Goal: Task Accomplishment & Management: Use online tool/utility

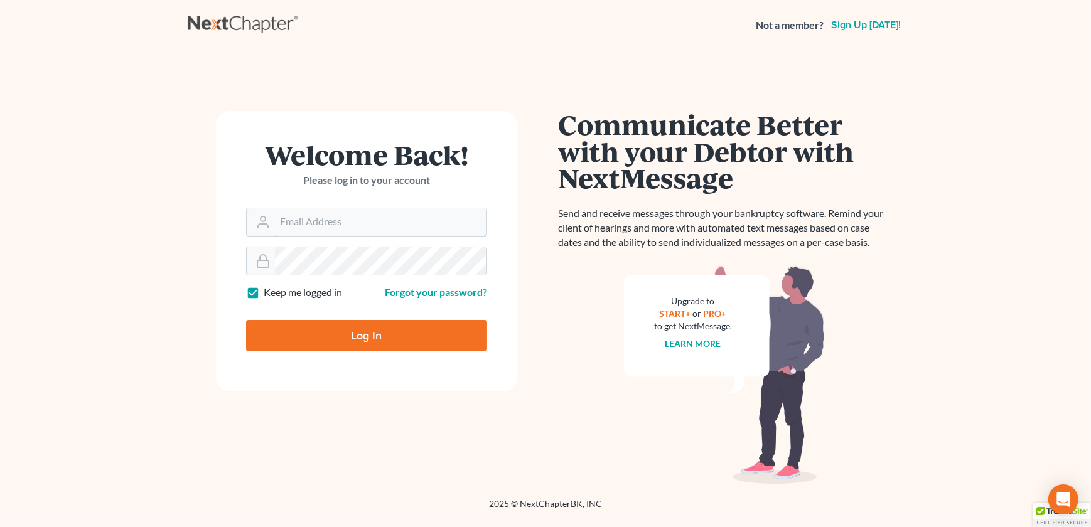
type input "[EMAIL_ADDRESS][DOMAIN_NAME]"
click at [309, 333] on input "Log In" at bounding box center [366, 335] width 241 height 31
type input "Thinking..."
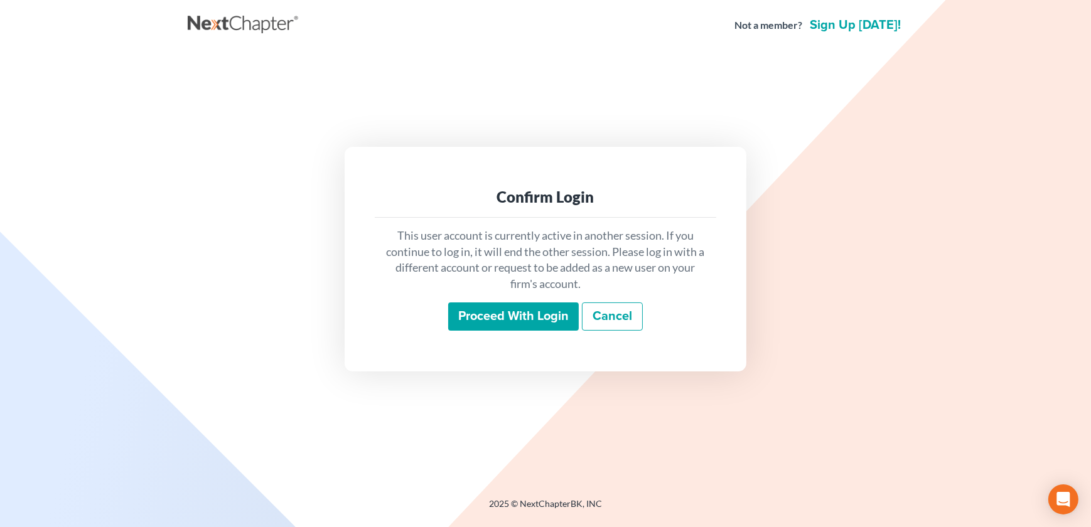
click at [490, 318] on input "Proceed with login" at bounding box center [513, 317] width 131 height 29
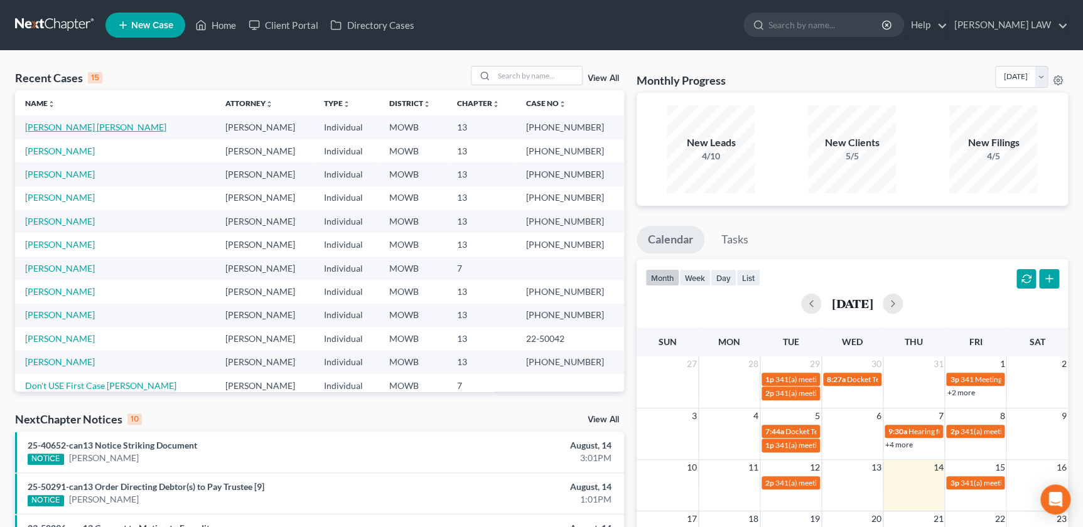
click at [71, 129] on link "[PERSON_NAME] [PERSON_NAME]" at bounding box center [95, 127] width 141 height 11
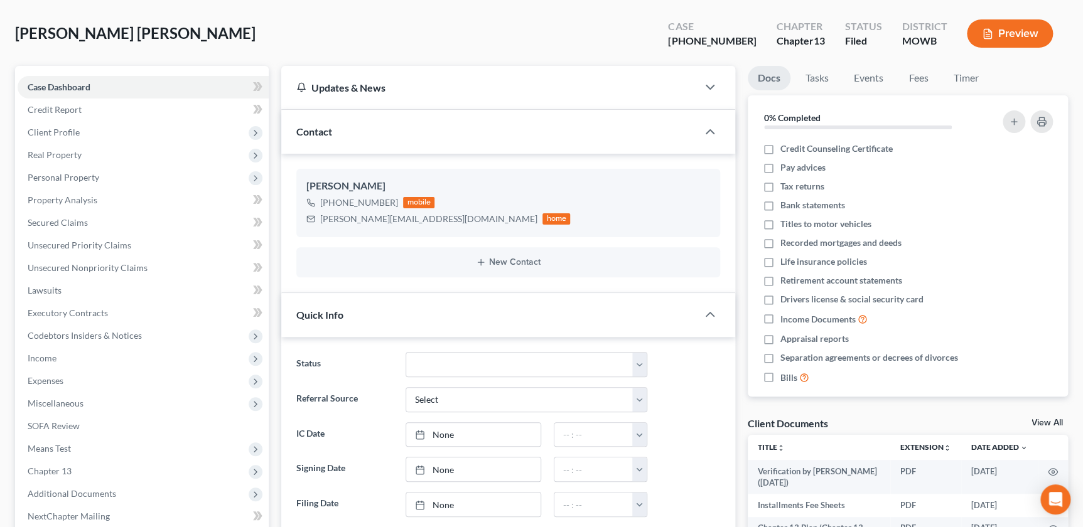
scroll to position [200, 0]
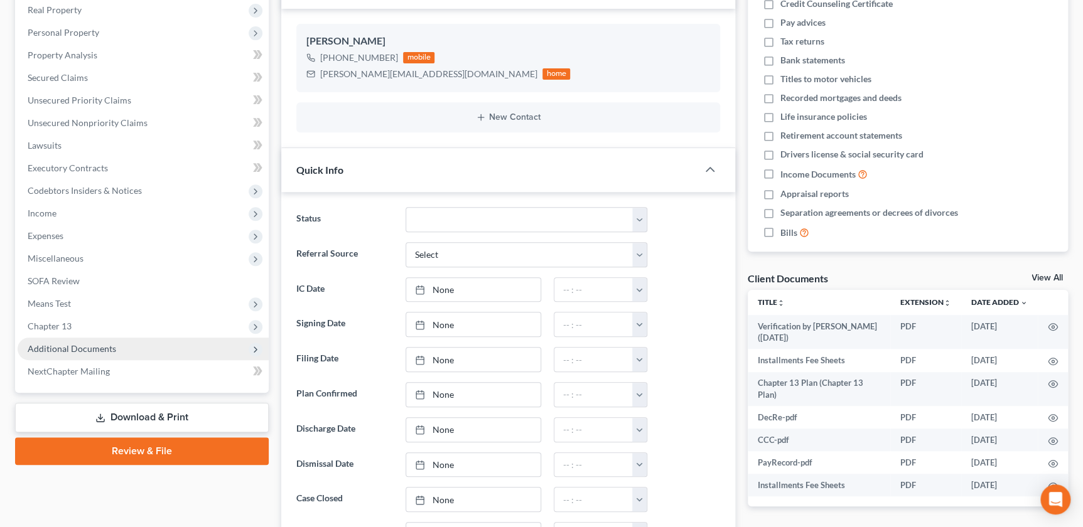
click at [133, 356] on span "Additional Documents" at bounding box center [143, 349] width 251 height 23
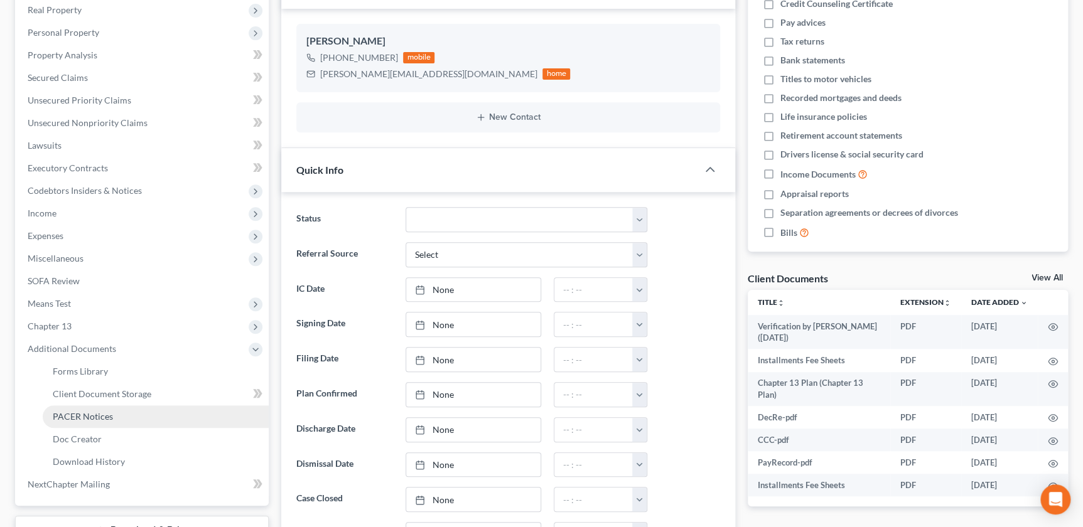
click at [110, 417] on span "PACER Notices" at bounding box center [83, 416] width 60 height 11
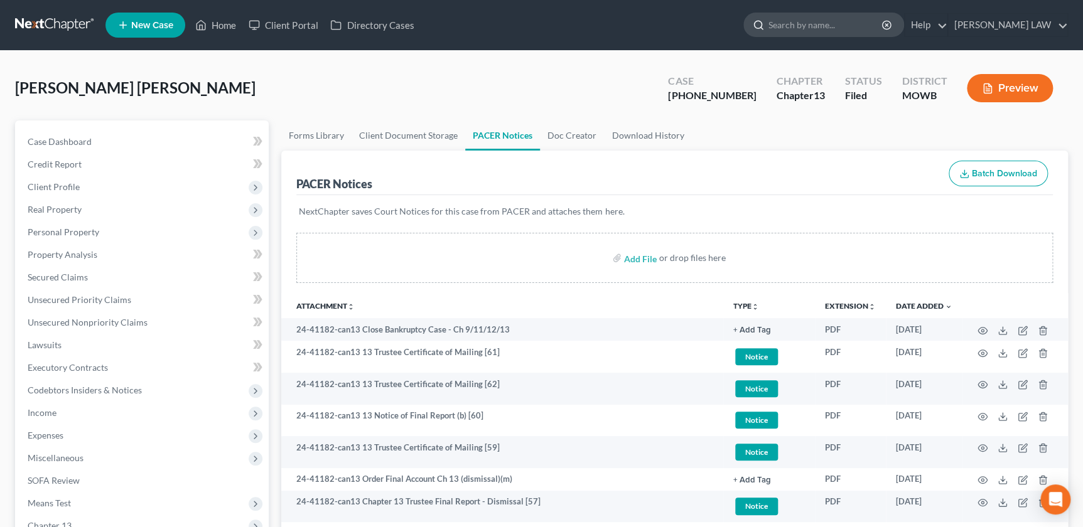
click at [826, 27] on input "search" at bounding box center [825, 24] width 115 height 23
type input "hiegert"
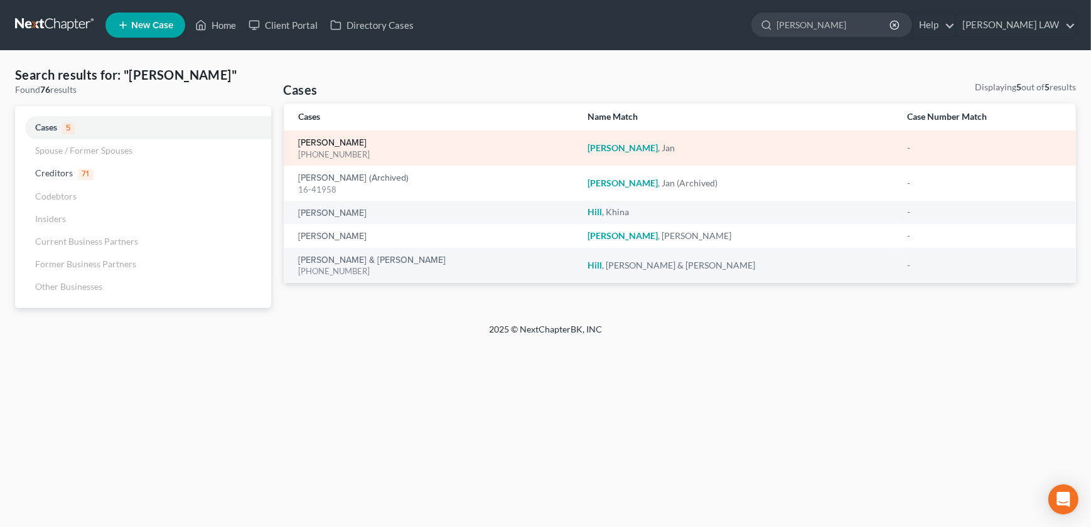
click at [330, 139] on link "[PERSON_NAME]" at bounding box center [333, 143] width 68 height 9
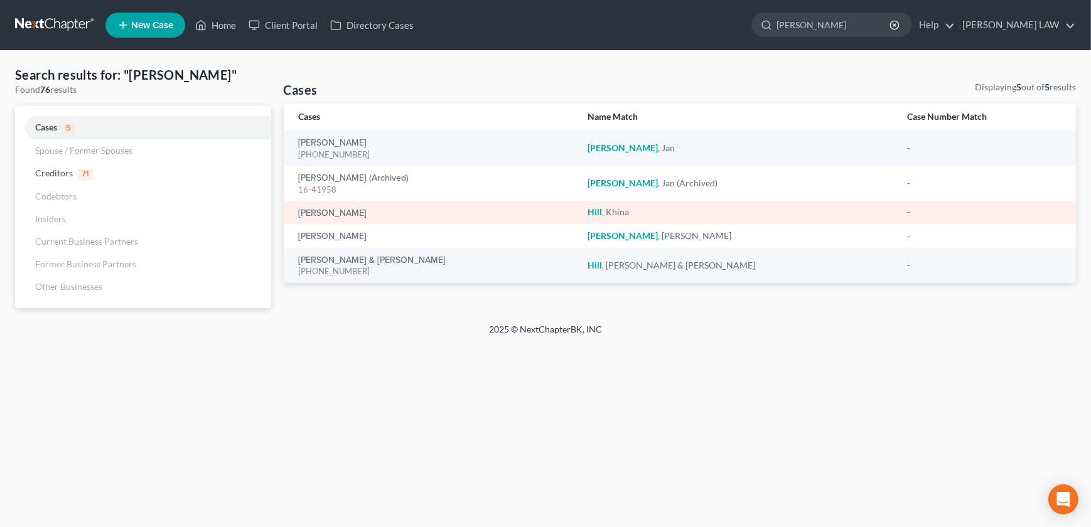
select select "1"
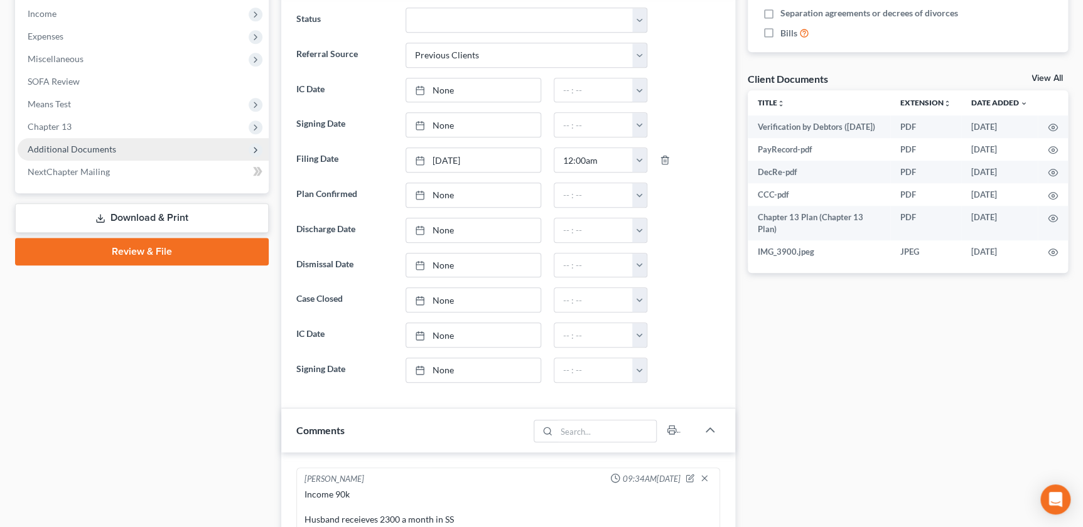
scroll to position [171, 0]
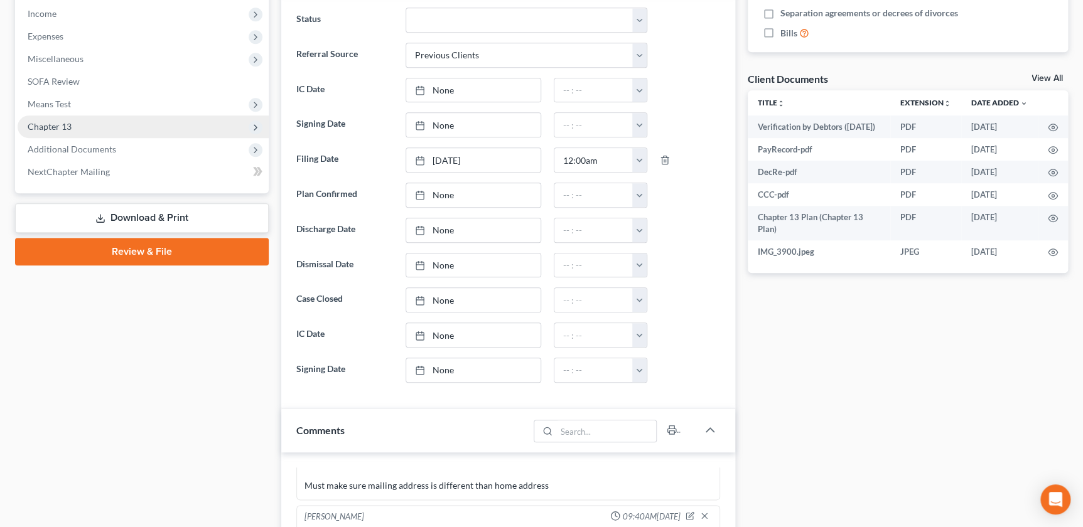
click at [83, 132] on span "Chapter 13" at bounding box center [143, 126] width 251 height 23
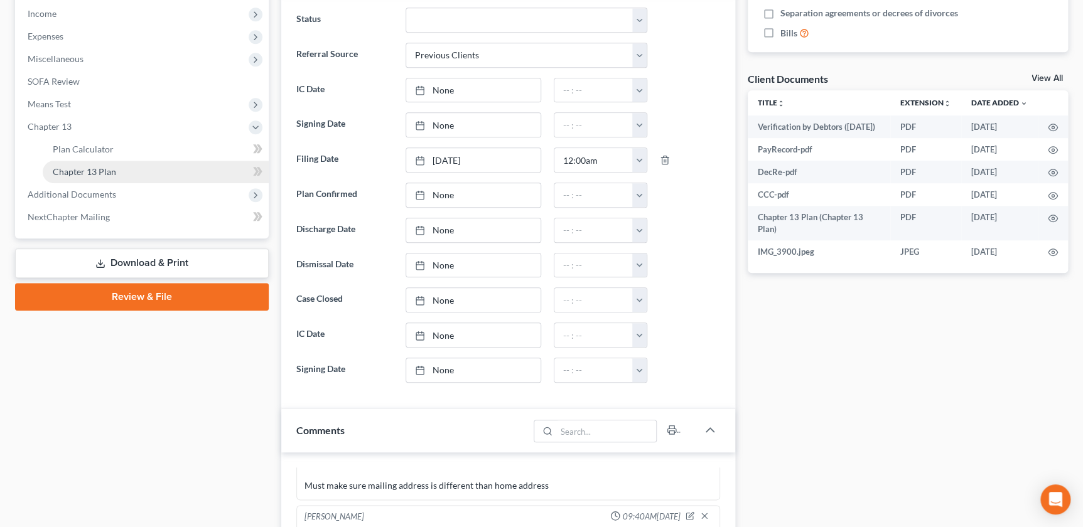
click at [97, 172] on span "Chapter 13 Plan" at bounding box center [84, 171] width 63 height 11
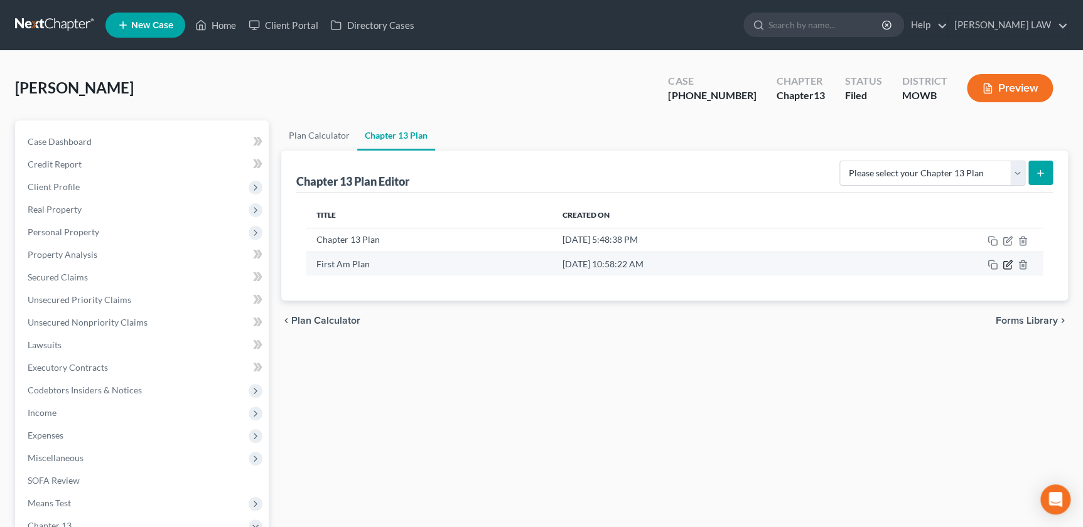
click at [1007, 265] on icon "button" at bounding box center [1007, 265] width 10 height 10
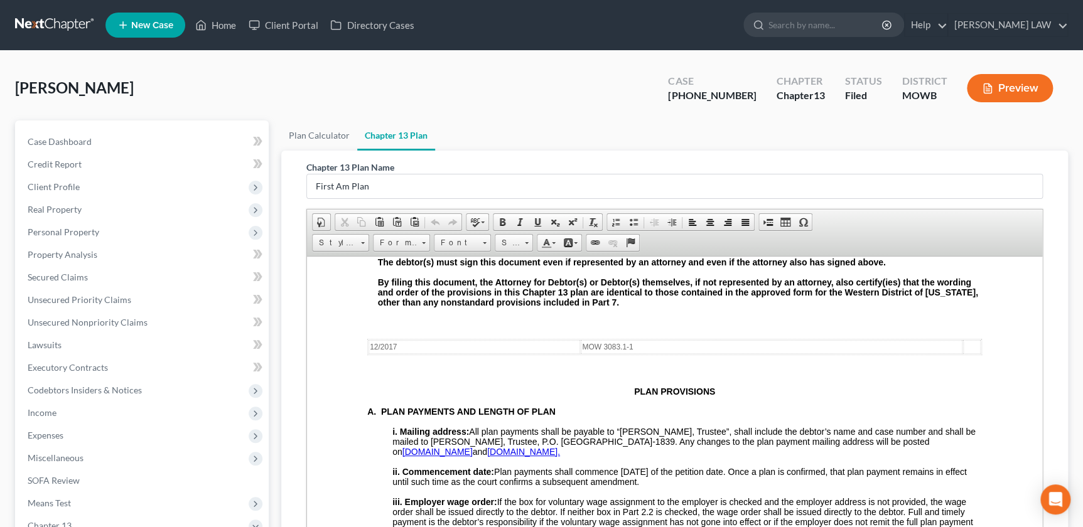
scroll to position [2952, 0]
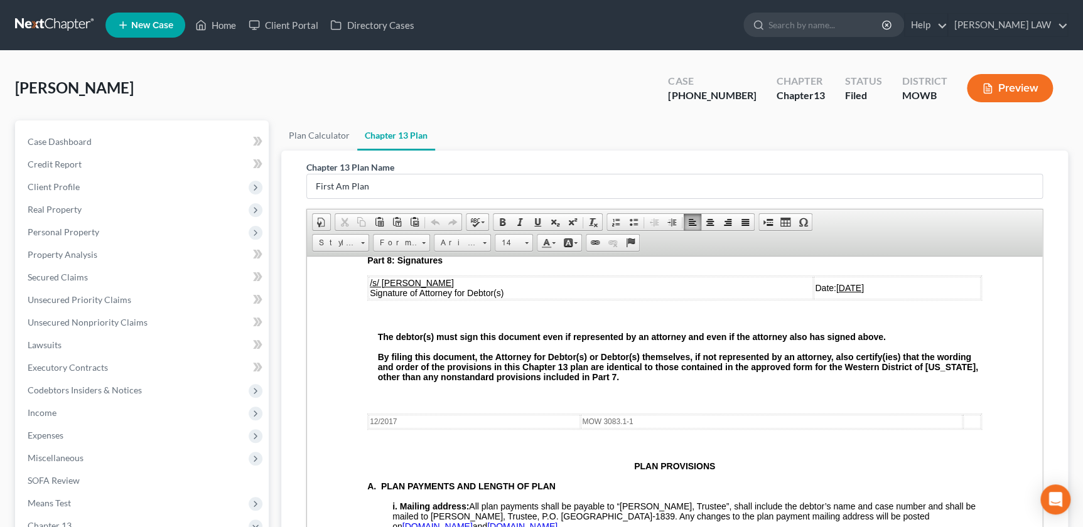
click at [549, 299] on td "/s/ Ryan Knipp Signature of Attorney for Debtor(s)" at bounding box center [590, 287] width 444 height 23
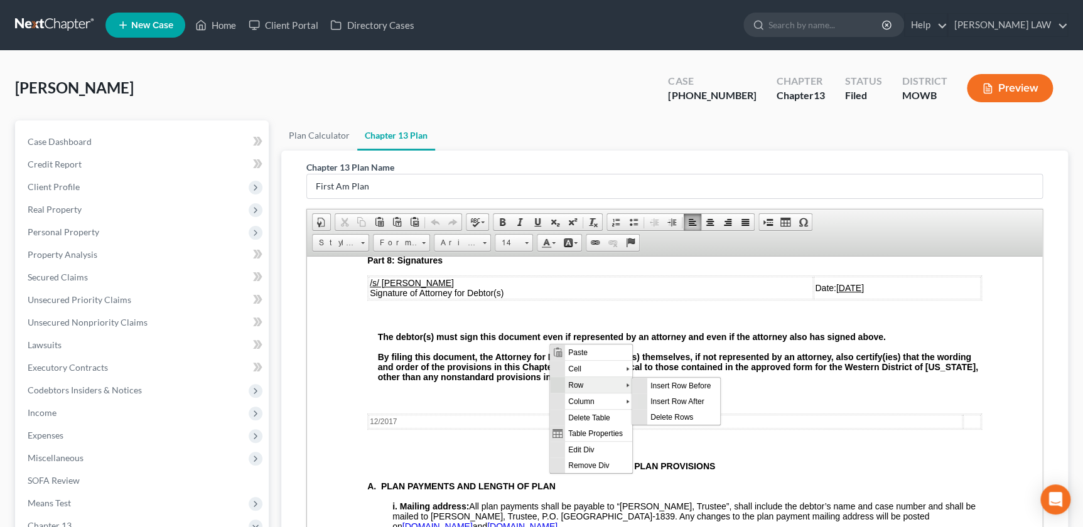
scroll to position [0, 0]
click at [661, 400] on span "Insert Row After" at bounding box center [683, 402] width 73 height 16
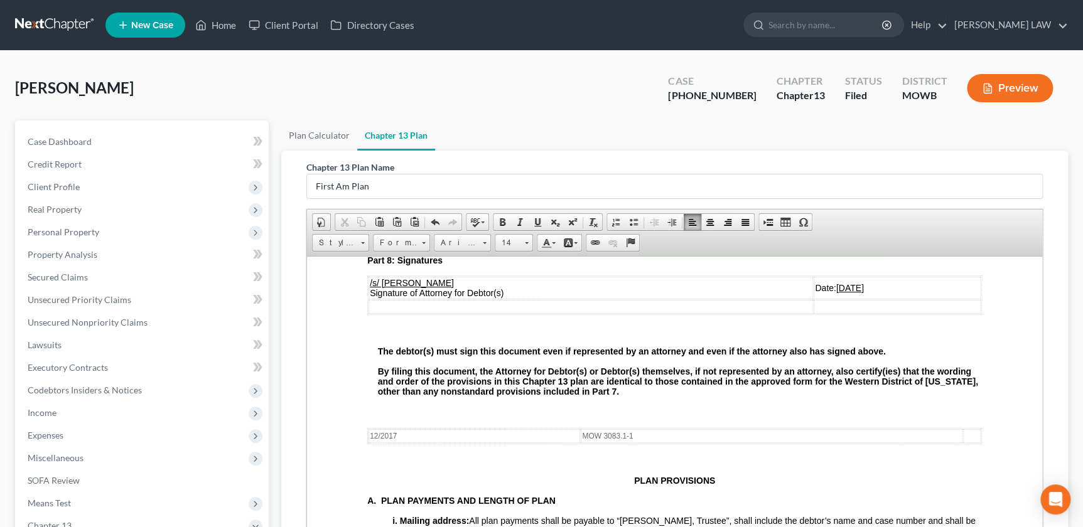
click at [466, 313] on td at bounding box center [590, 306] width 444 height 14
click at [353, 94] on div "Hiegert, Jan Upgraded Case 25-40652-13 Chapter Chapter 13 Status Filed District…" at bounding box center [541, 93] width 1053 height 55
click at [490, 313] on td at bounding box center [590, 306] width 444 height 14
paste body
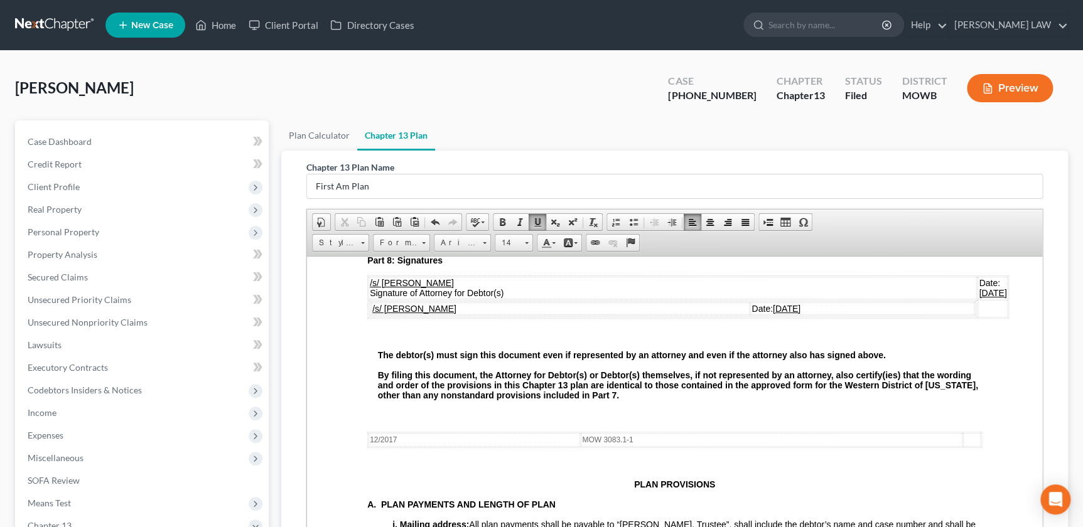
click at [749, 299] on td "/s/ Ryan Knipp Signature of Attorney for Debtor(s)" at bounding box center [672, 287] width 608 height 23
click at [996, 317] on td at bounding box center [992, 308] width 30 height 18
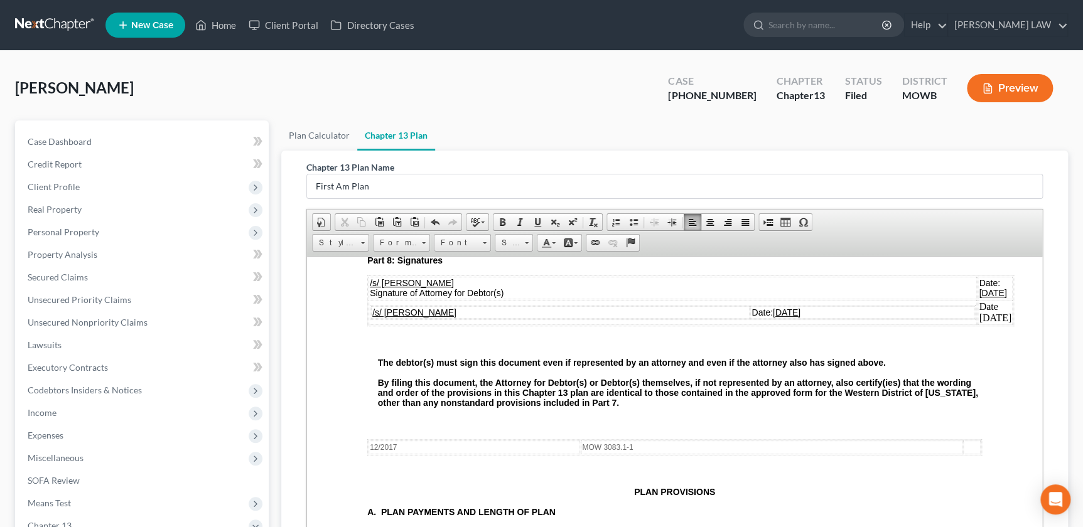
scroll to position [2952, 8]
drag, startPoint x: 778, startPoint y: 364, endPoint x: 696, endPoint y: 367, distance: 81.6
click at [696, 318] on tr "/s/ [PERSON_NAME] Date: [DATE]" at bounding box center [672, 312] width 603 height 13
click at [957, 318] on td at bounding box center [965, 312] width 17 height 13
click at [934, 318] on td "/s/ [PERSON_NAME]" at bounding box center [664, 312] width 586 height 13
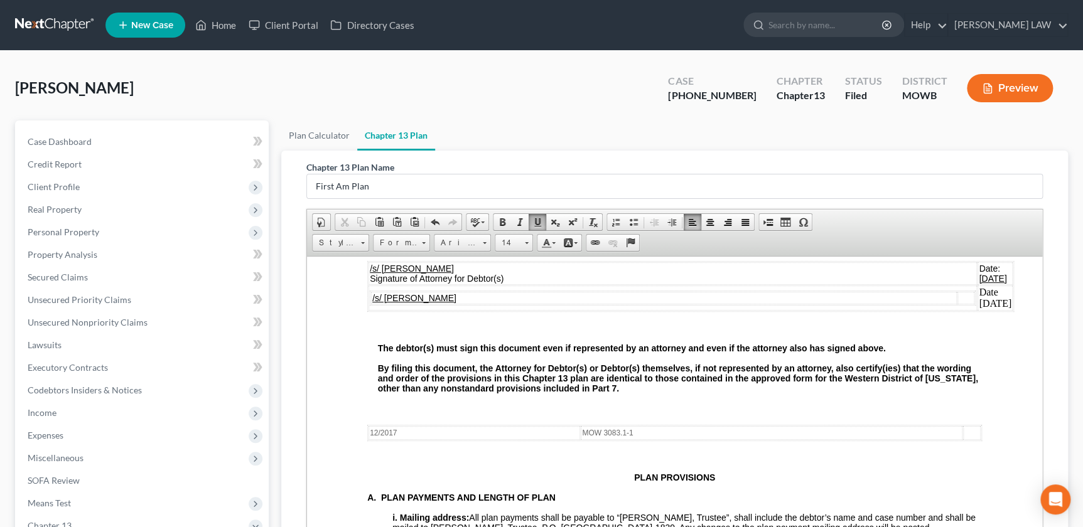
scroll to position [2967, 14]
drag, startPoint x: 990, startPoint y: 350, endPoint x: 1031, endPoint y: 352, distance: 40.8
click at [1012, 310] on td "Date 4/30/2025" at bounding box center [994, 297] width 35 height 25
drag, startPoint x: 962, startPoint y: 349, endPoint x: 1031, endPoint y: 350, distance: 69.7
click at [1012, 310] on td "Date 08/14/2025" at bounding box center [994, 297] width 35 height 25
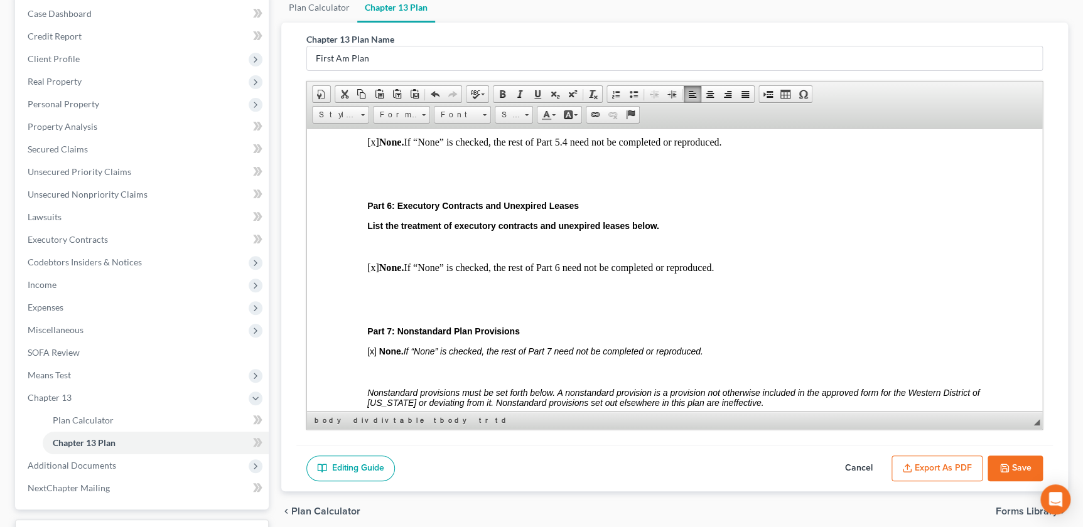
scroll to position [2881, 14]
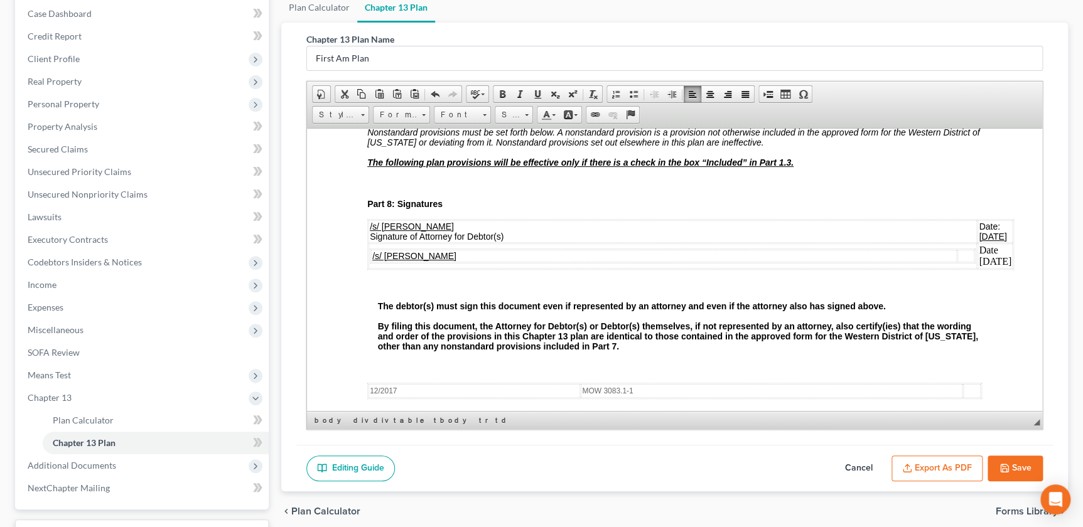
click at [948, 461] on button "Export as PDF" at bounding box center [936, 469] width 91 height 26
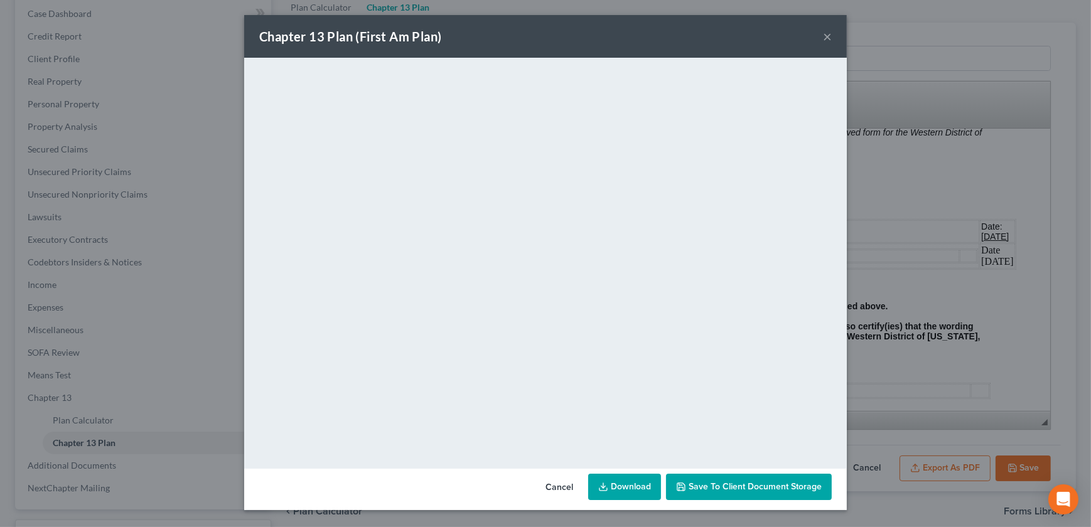
click at [827, 36] on button "×" at bounding box center [827, 36] width 9 height 15
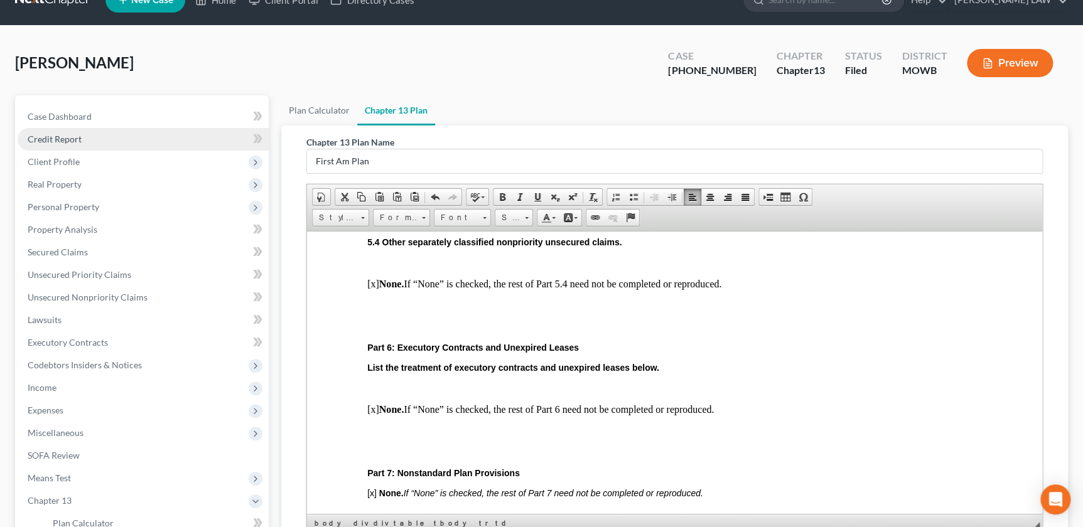
scroll to position [0, 0]
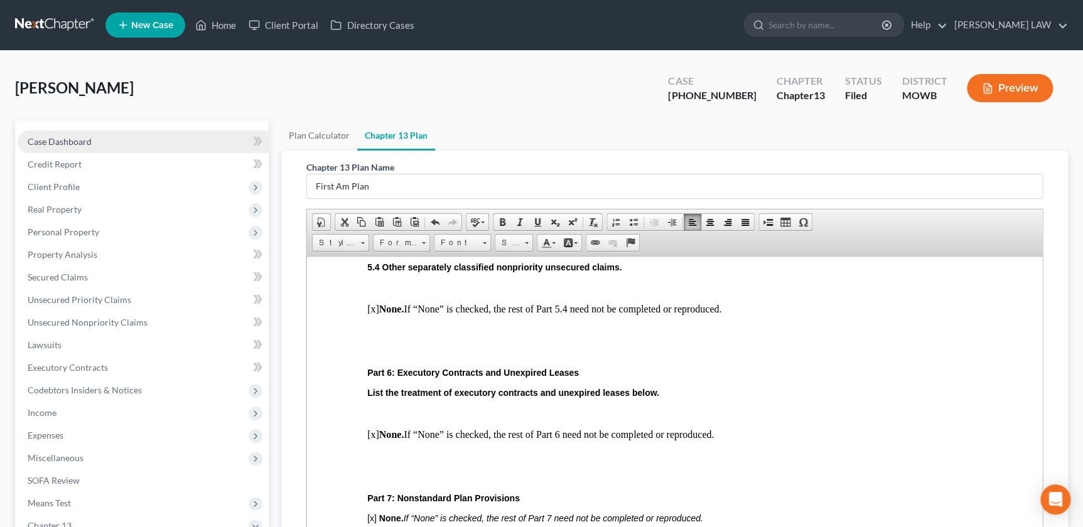
click at [94, 144] on link "Case Dashboard" at bounding box center [143, 142] width 251 height 23
select select "1"
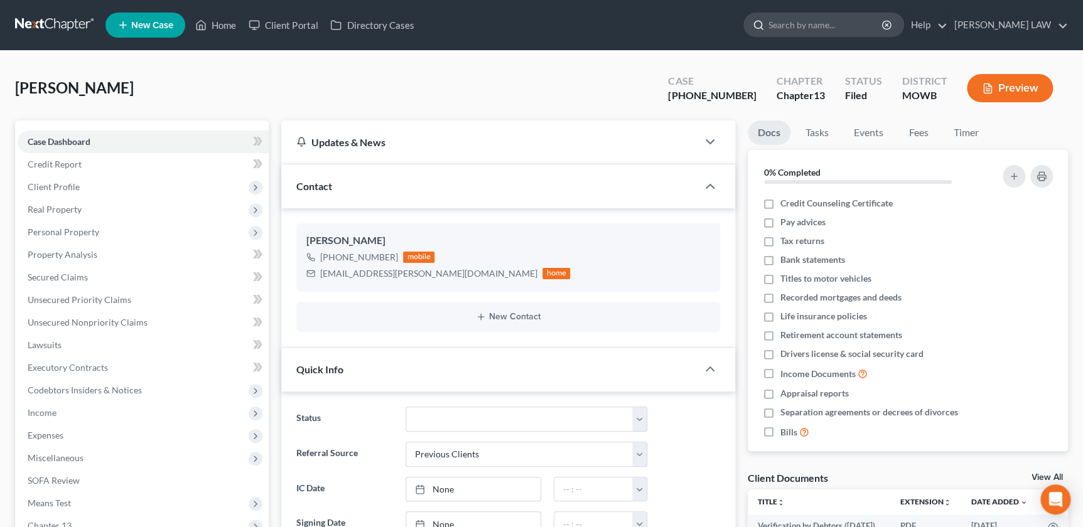
click at [883, 31] on input "search" at bounding box center [825, 24] width 115 height 23
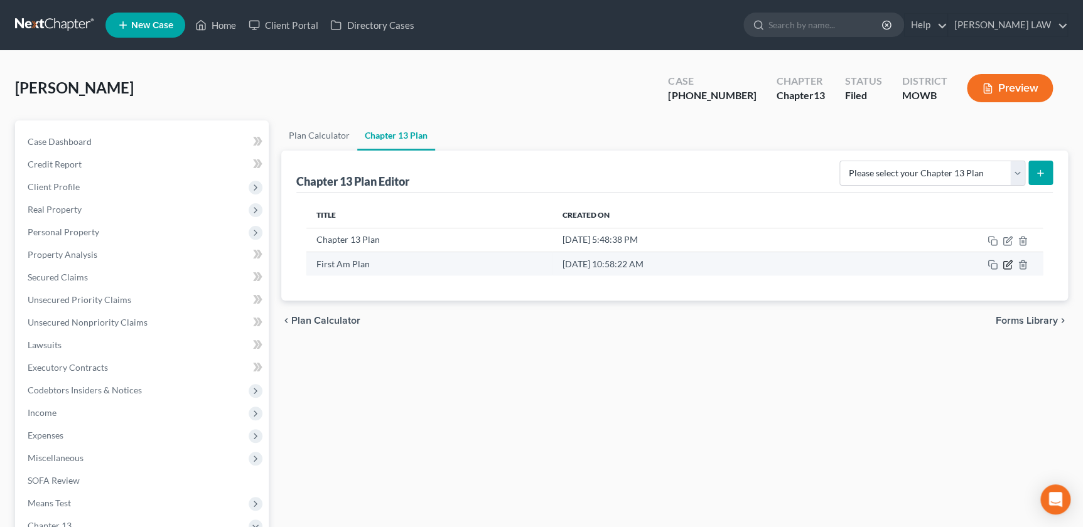
click at [1009, 264] on icon "button" at bounding box center [1007, 265] width 10 height 10
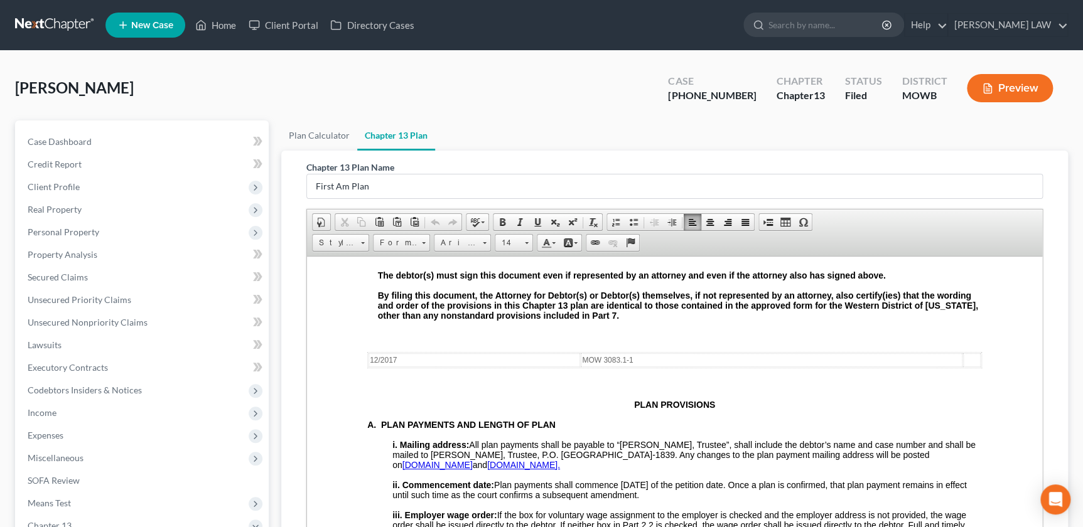
scroll to position [3002, 0]
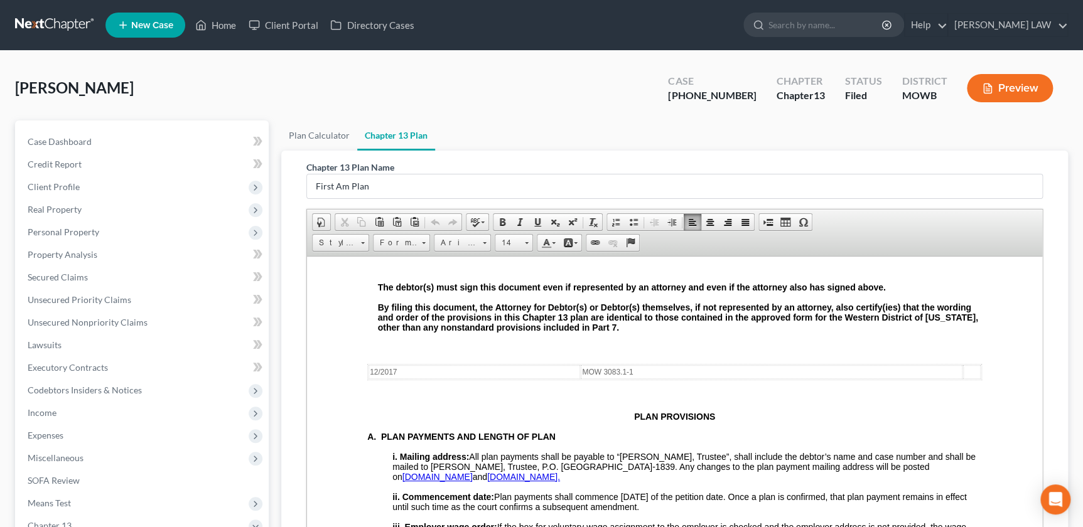
click at [500, 401] on p at bounding box center [674, 395] width 614 height 11
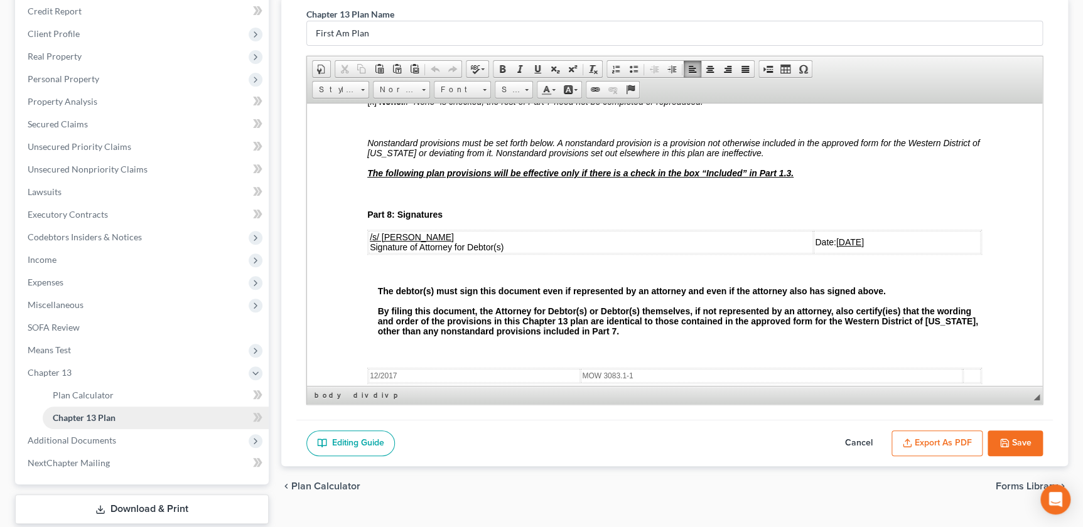
scroll to position [157, 0]
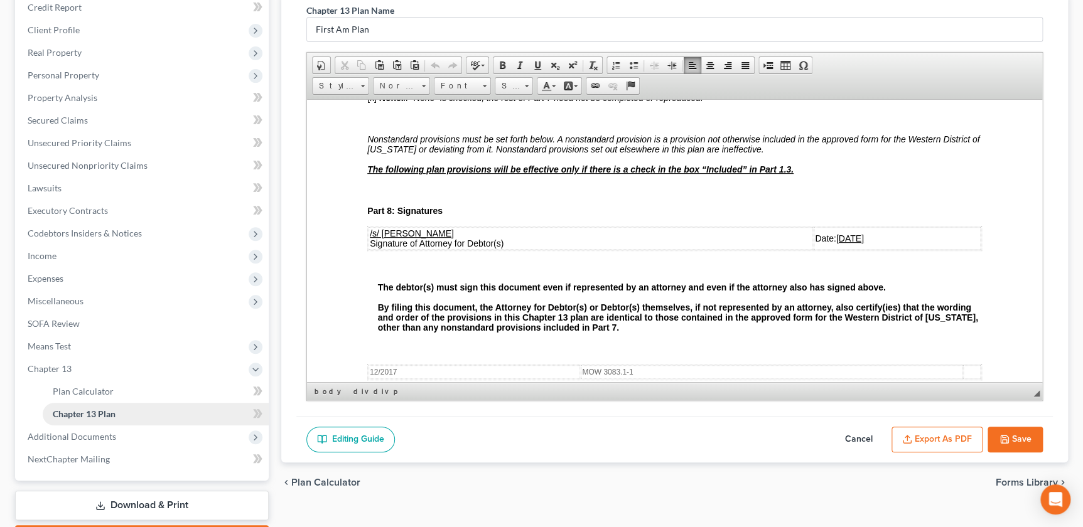
click at [77, 412] on span "Chapter 13 Plan" at bounding box center [84, 414] width 63 height 11
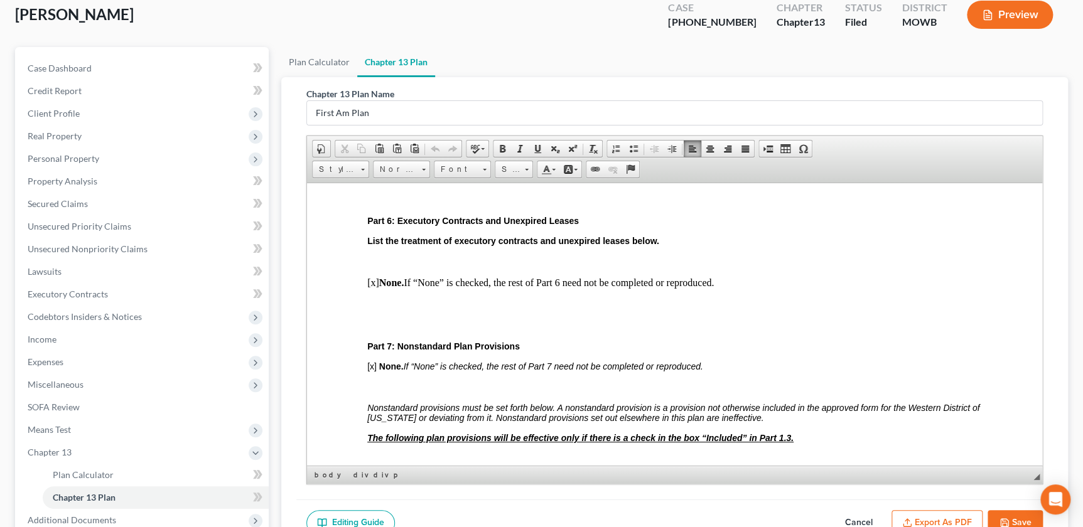
scroll to position [0, 0]
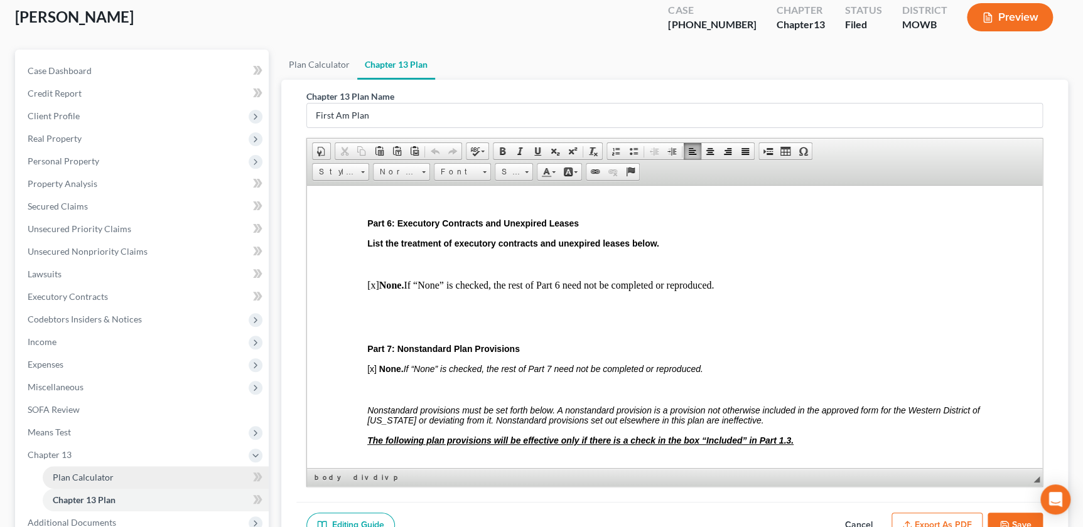
click at [76, 479] on span "Plan Calculator" at bounding box center [83, 477] width 61 height 11
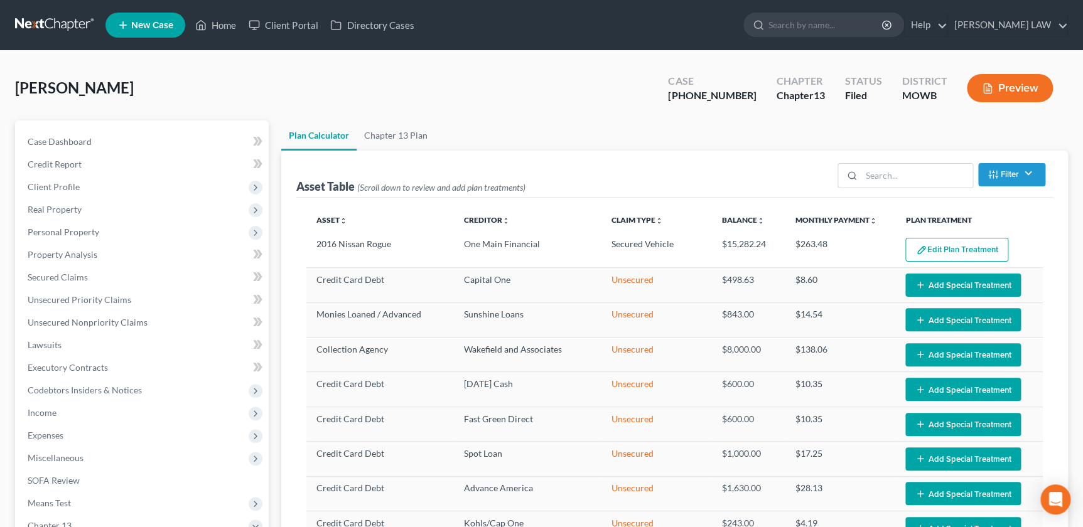
select select "57"
click at [383, 136] on link "Chapter 13 Plan" at bounding box center [395, 136] width 78 height 30
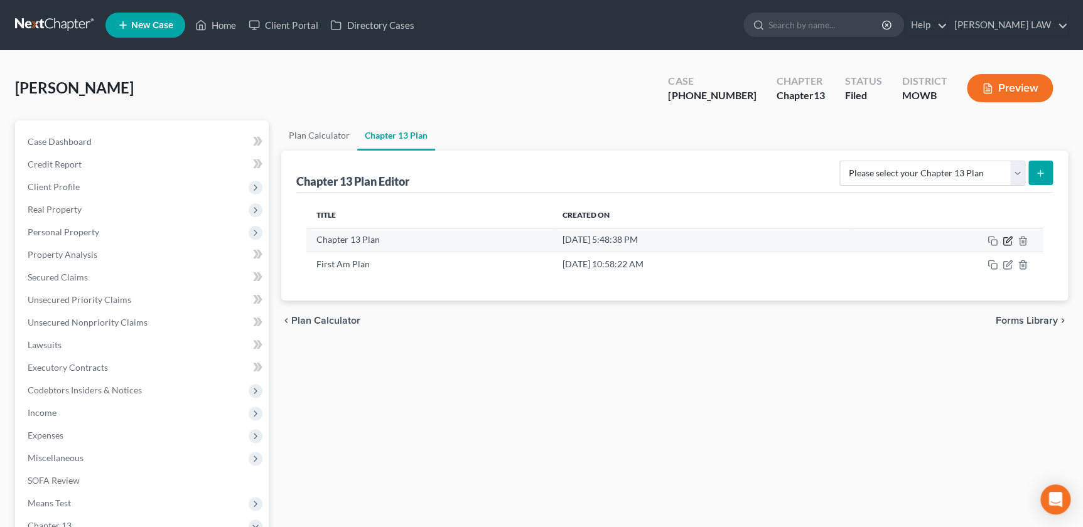
click at [1004, 239] on icon "button" at bounding box center [1007, 241] width 10 height 10
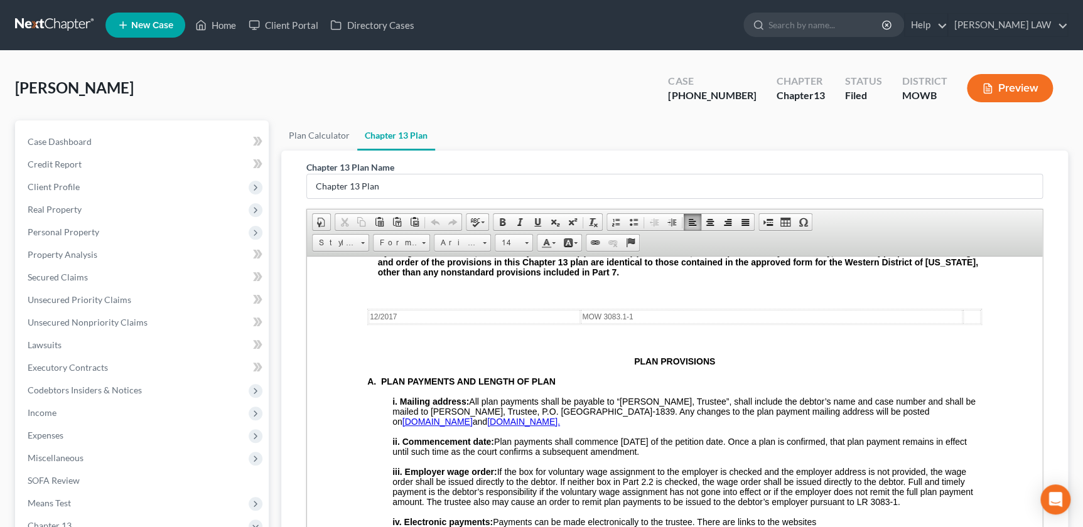
scroll to position [2838, 0]
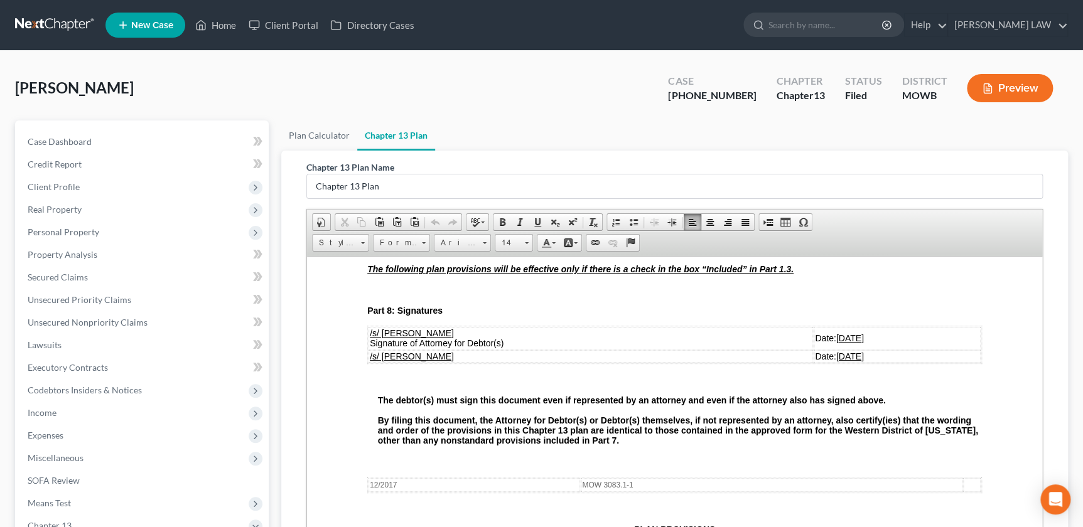
drag, startPoint x: 368, startPoint y: 409, endPoint x: 841, endPoint y: 414, distance: 473.2
click at [841, 362] on tr "/s/ [PERSON_NAME] Date: [DATE]" at bounding box center [674, 356] width 612 height 13
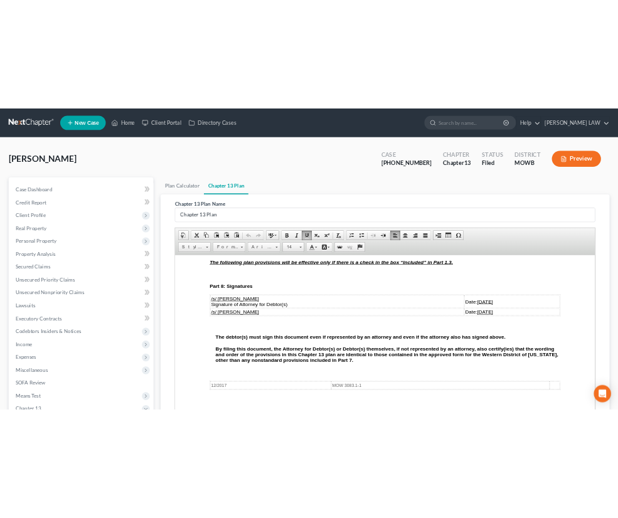
scroll to position [0, 0]
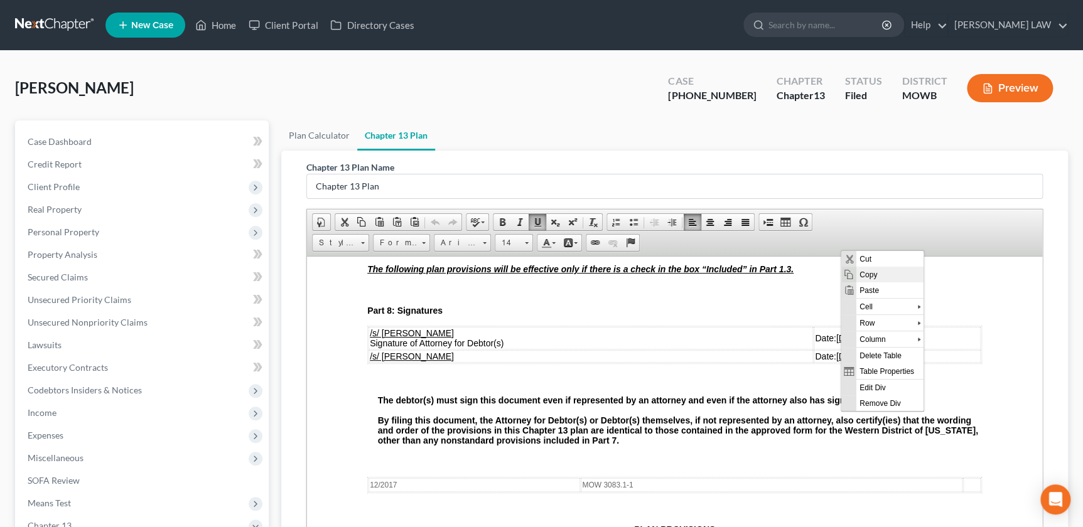
drag, startPoint x: 872, startPoint y: 272, endPoint x: 1494, endPoint y: 267, distance: 621.4
click at [872, 272] on span "Copy" at bounding box center [889, 275] width 67 height 16
copy tr "/s/ [PERSON_NAME] Date: [DATE]"
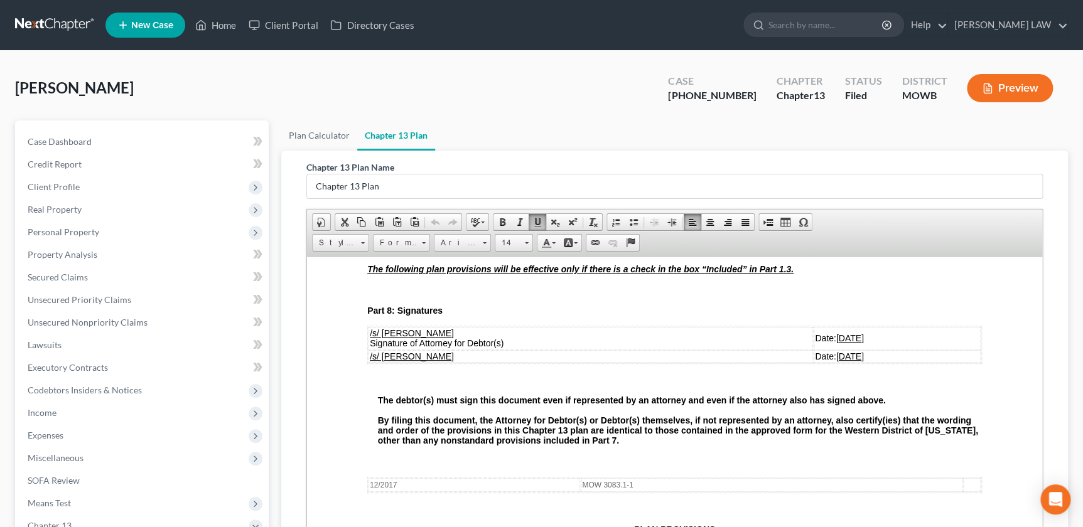
scroll to position [4195, 0]
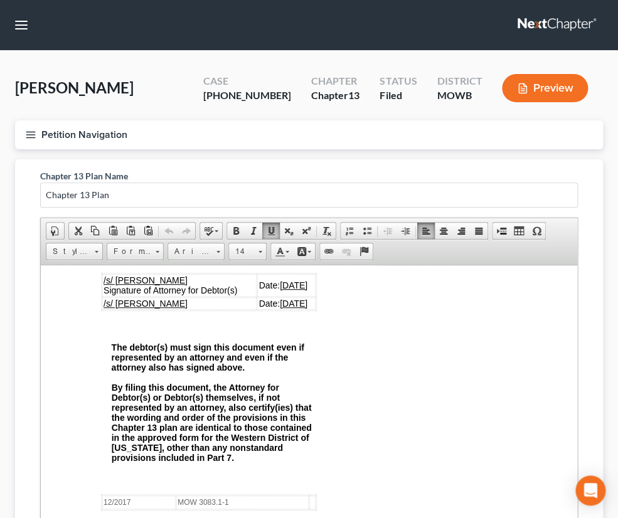
click at [0, 0] on link "Home" at bounding box center [0, 0] width 0 height 0
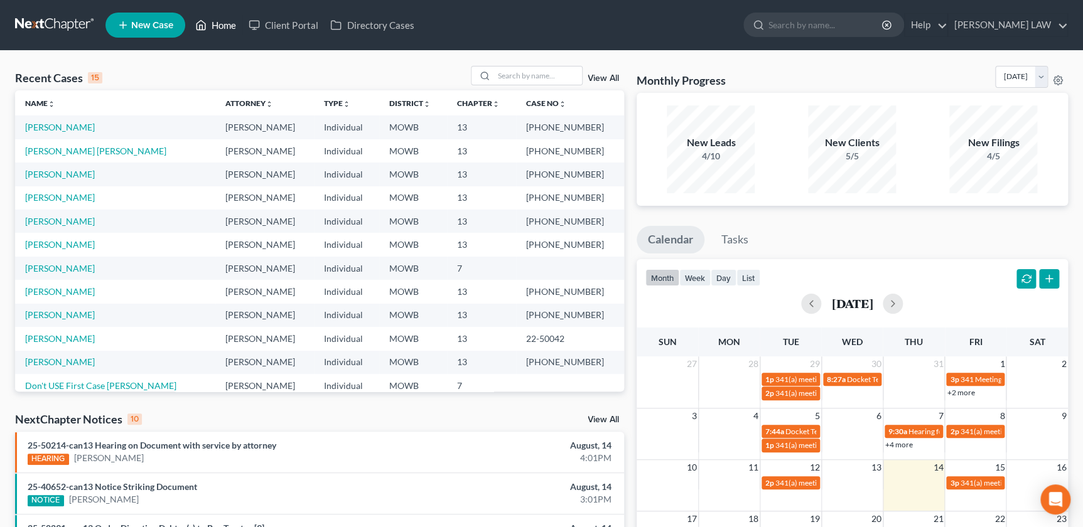
click at [231, 25] on link "Home" at bounding box center [215, 25] width 53 height 23
click at [159, 26] on span "New Case" at bounding box center [152, 25] width 42 height 9
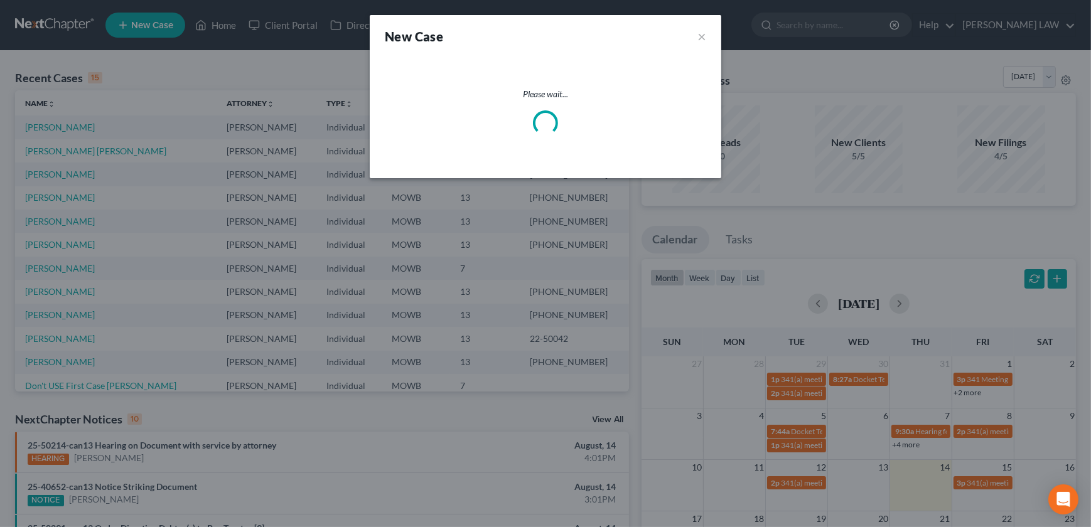
select select "46"
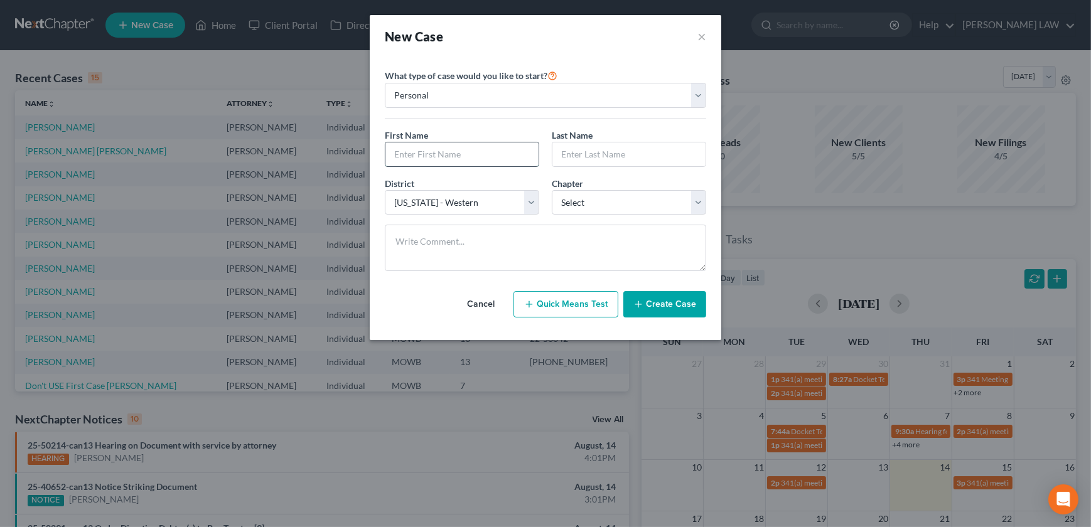
click at [436, 158] on input "text" at bounding box center [461, 154] width 153 height 24
type input "[PERSON_NAME]"
select select "0"
click at [658, 313] on button "Create Case" at bounding box center [664, 304] width 83 height 26
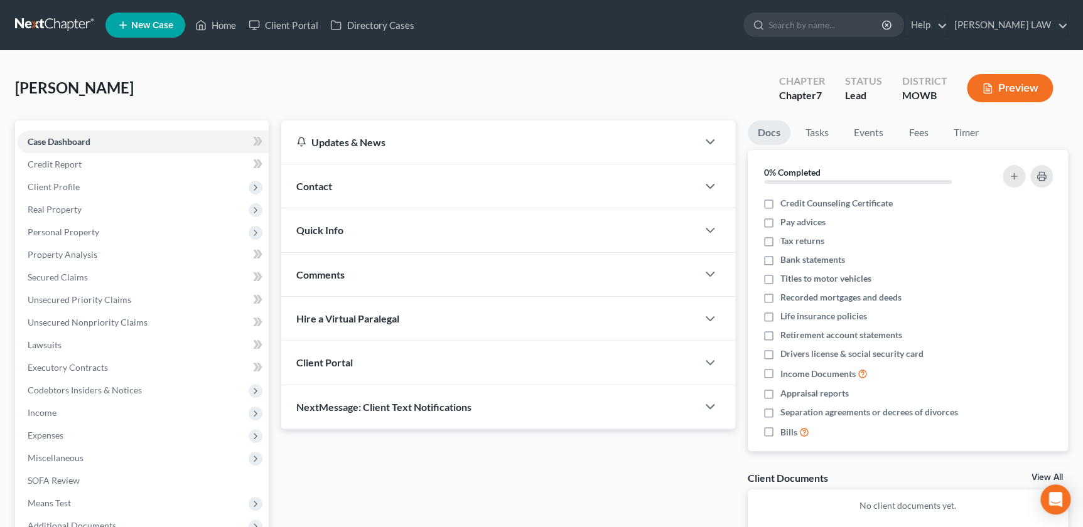
click at [327, 185] on span "Contact" at bounding box center [314, 186] width 36 height 12
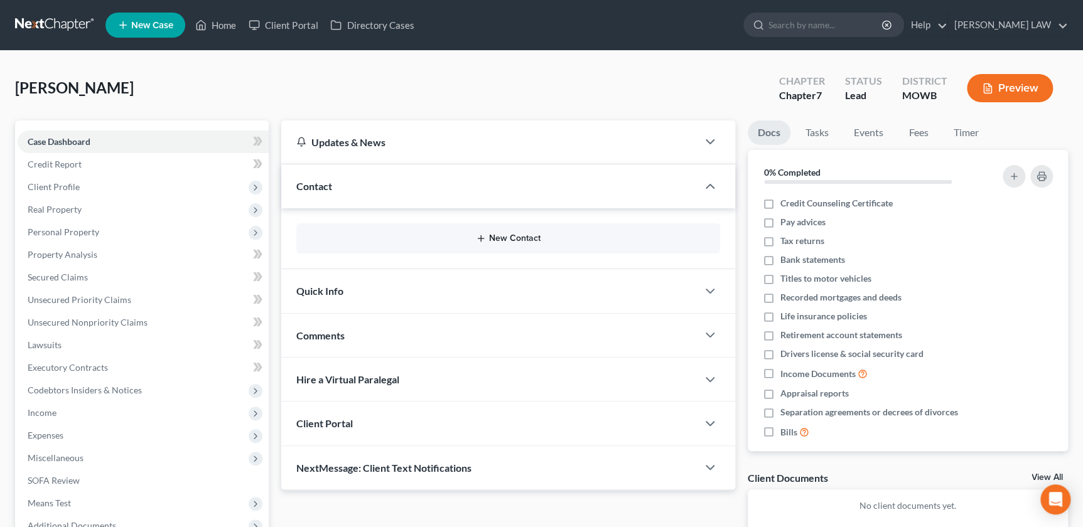
click at [470, 236] on button "New Contact" at bounding box center [507, 238] width 403 height 10
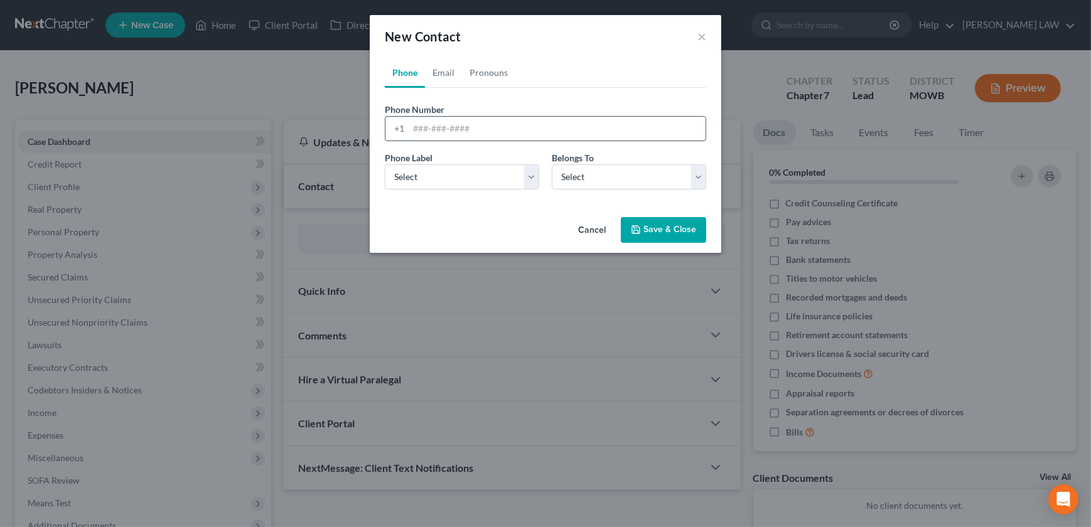
click at [438, 131] on input "tel" at bounding box center [557, 129] width 297 height 24
type input "[PHONE_NUMBER]"
click at [436, 68] on link "Email" at bounding box center [443, 73] width 37 height 30
click at [456, 127] on input "email" at bounding box center [557, 129] width 297 height 24
type input "[EMAIL_ADDRESS][DOMAIN_NAME]"
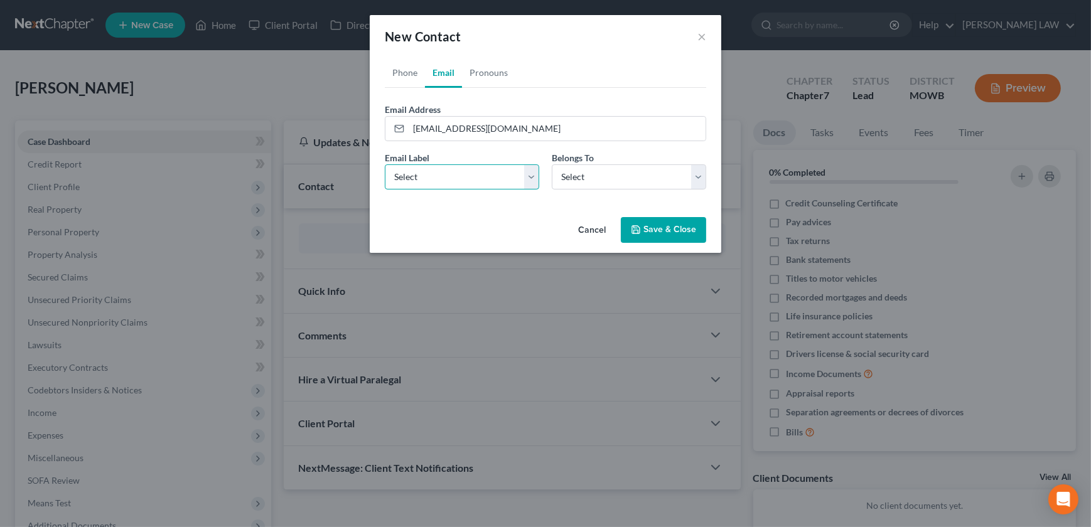
click at [466, 178] on select "Select Home Work Other" at bounding box center [462, 176] width 154 height 25
select select "0"
click at [385, 164] on select "Select Home Work Other" at bounding box center [462, 176] width 154 height 25
click at [397, 66] on link "Phone" at bounding box center [405, 73] width 40 height 30
click at [436, 66] on link "Email" at bounding box center [443, 73] width 37 height 30
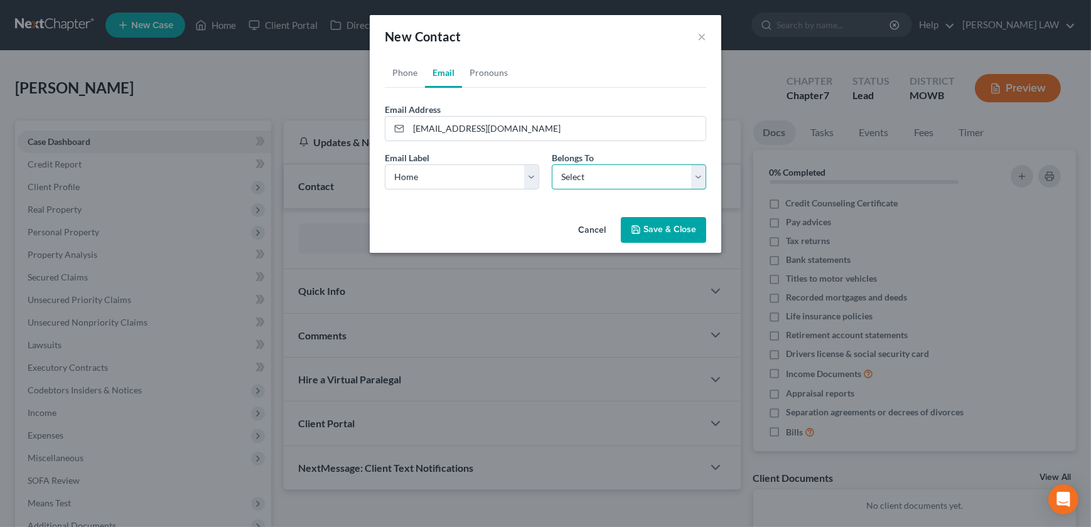
click at [562, 175] on select "Select Client Other" at bounding box center [629, 176] width 154 height 25
select select "0"
click at [552, 164] on select "Select Client Other" at bounding box center [629, 176] width 154 height 25
select select "0"
click at [389, 68] on link "Phone" at bounding box center [405, 73] width 40 height 30
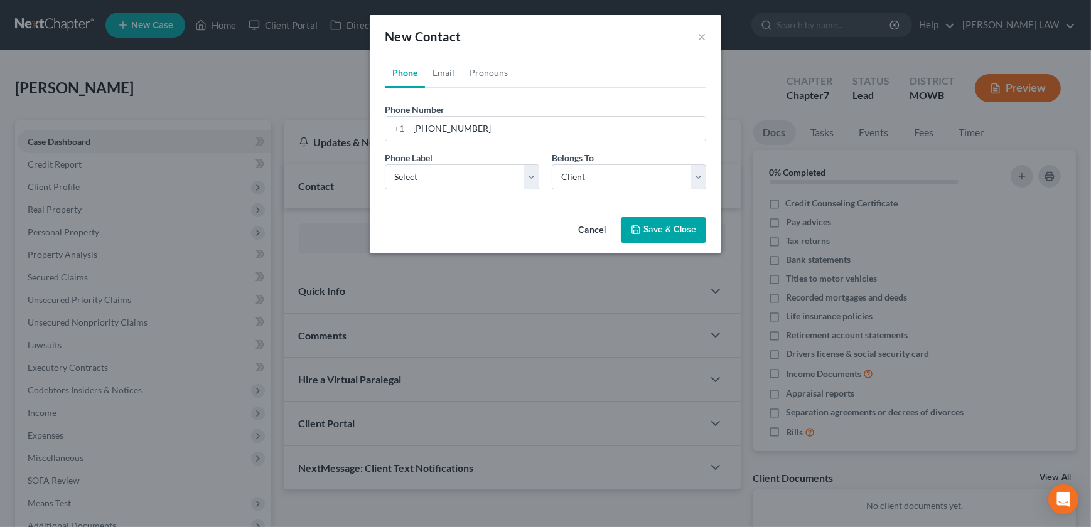
drag, startPoint x: 638, startPoint y: 219, endPoint x: 646, endPoint y: 222, distance: 9.1
click at [639, 220] on button "Save & Close" at bounding box center [663, 230] width 85 height 26
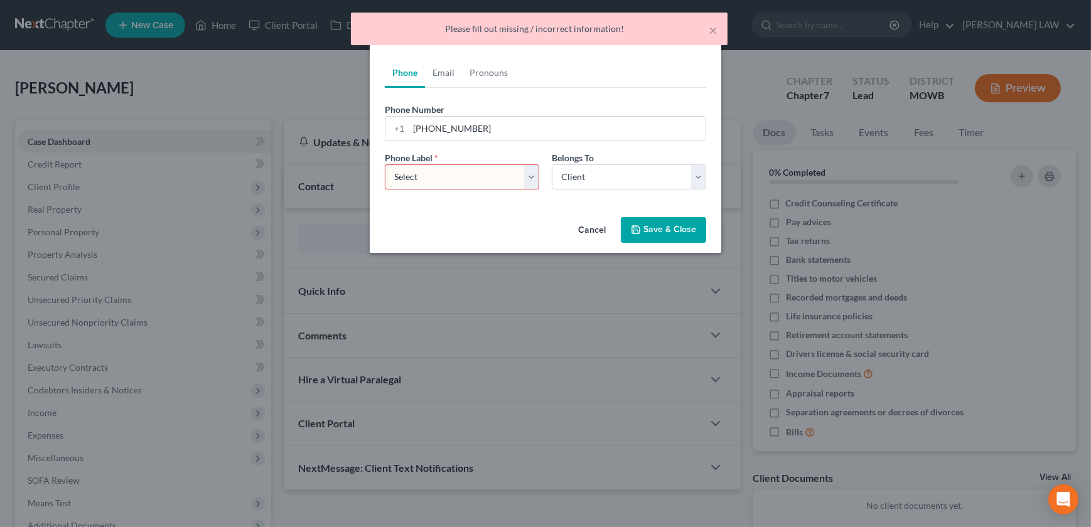
click at [498, 173] on select "Select Mobile Home Work Other" at bounding box center [462, 176] width 154 height 25
select select "0"
click at [385, 164] on select "Select Mobile Home Work Other" at bounding box center [462, 176] width 154 height 25
click at [651, 223] on button "Save & Close" at bounding box center [663, 230] width 85 height 26
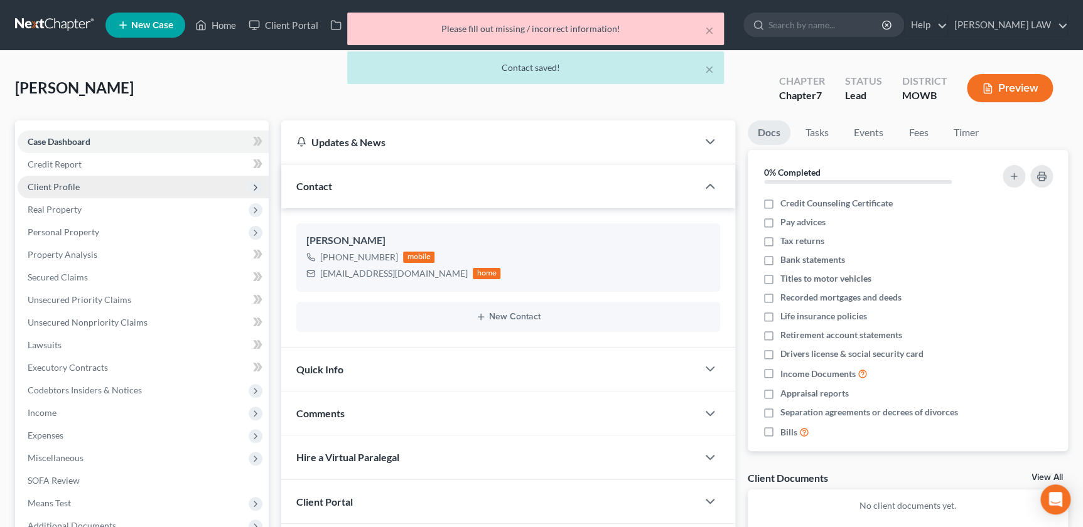
click at [80, 182] on span "Client Profile" at bounding box center [143, 187] width 251 height 23
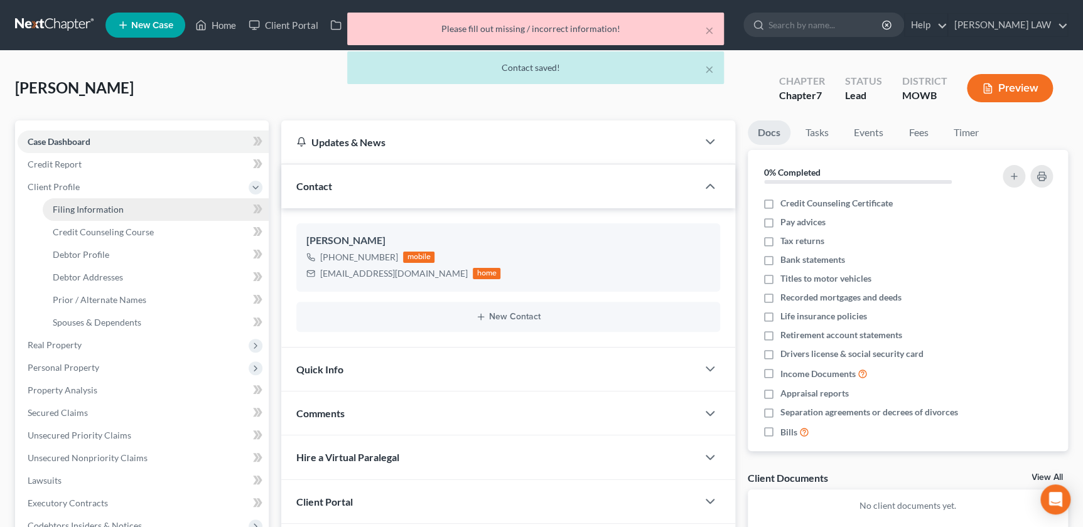
click at [113, 209] on span "Filing Information" at bounding box center [88, 209] width 71 height 11
select select "1"
select select "0"
select select "46"
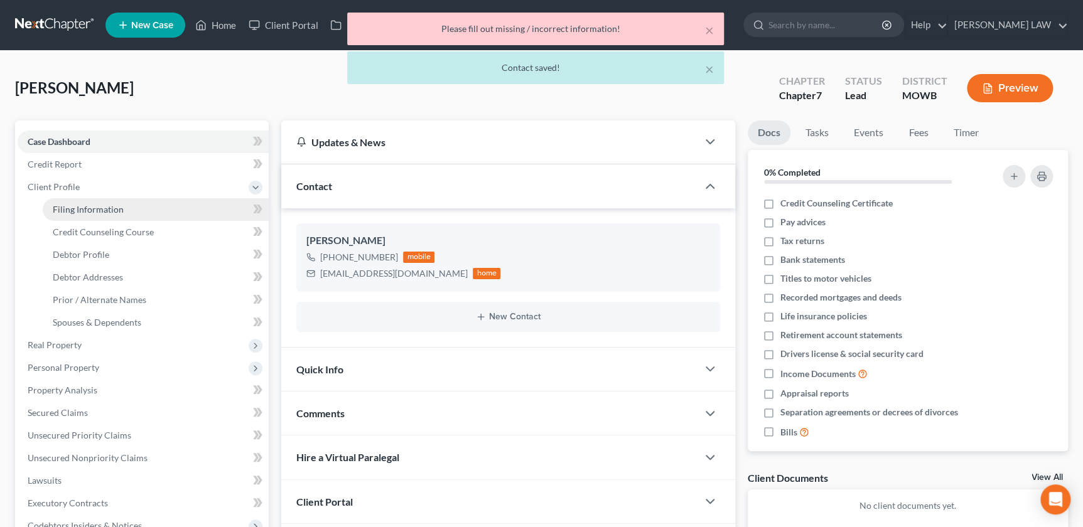
select select "26"
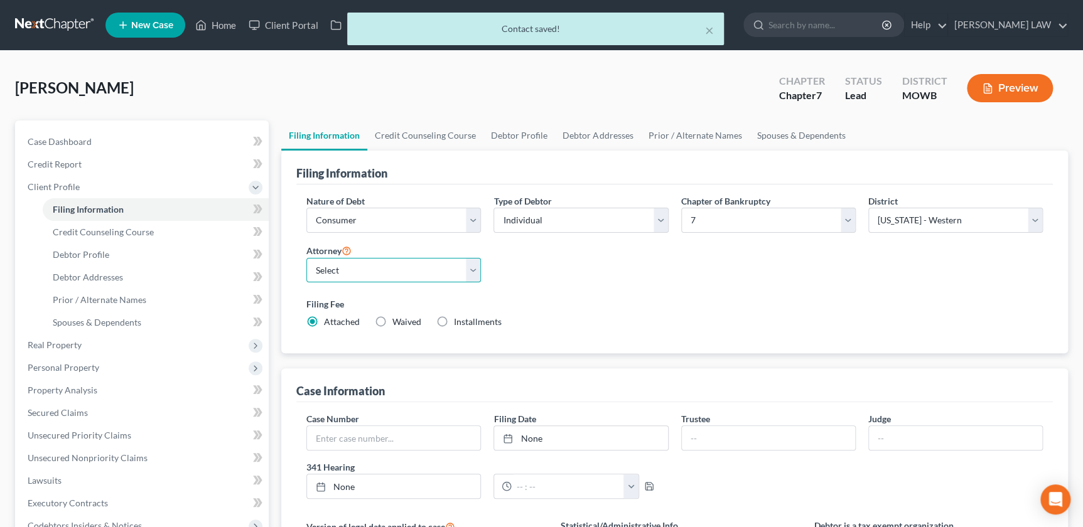
click at [412, 266] on select "Select [PERSON_NAME] - MOWB" at bounding box center [393, 270] width 174 height 25
select select "0"
click at [306, 258] on select "Select [PERSON_NAME] - MOWB" at bounding box center [393, 270] width 174 height 25
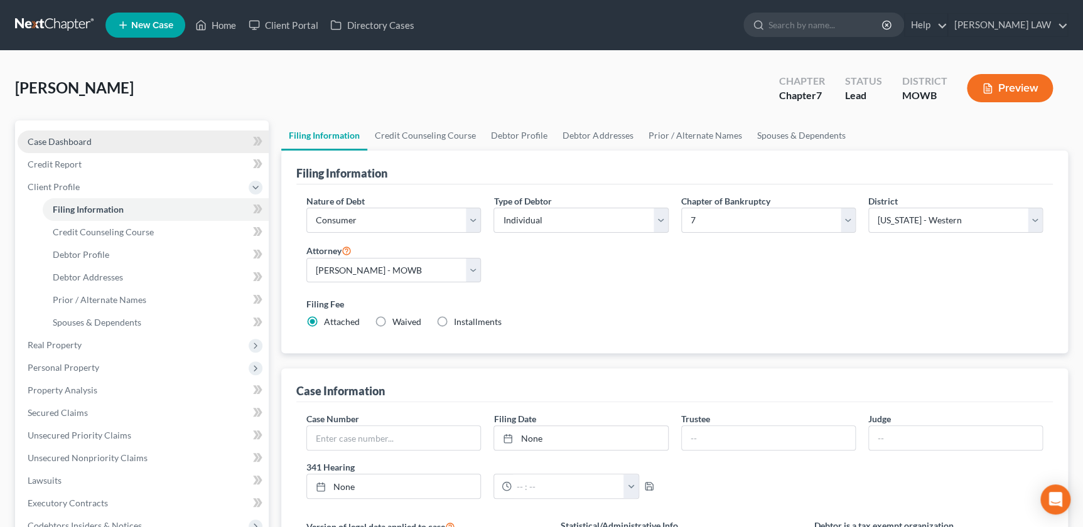
click at [73, 147] on link "Case Dashboard" at bounding box center [143, 142] width 251 height 23
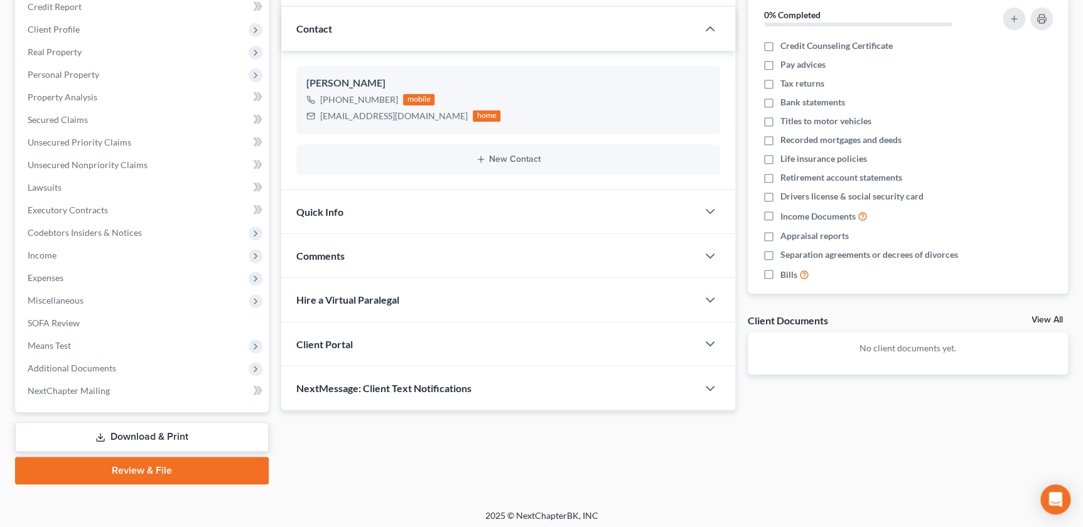
scroll to position [161, 0]
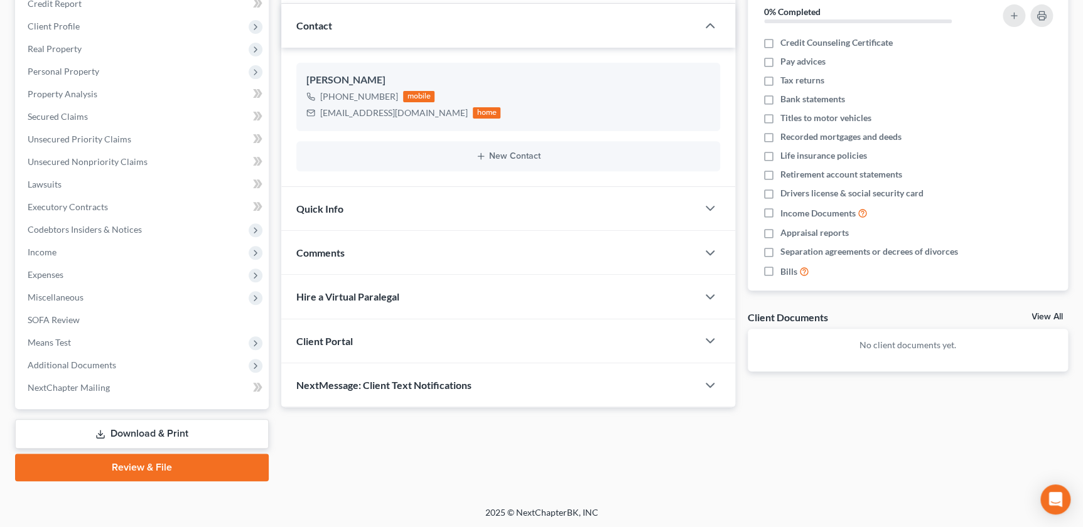
click at [402, 253] on div "Comments" at bounding box center [488, 252] width 415 height 43
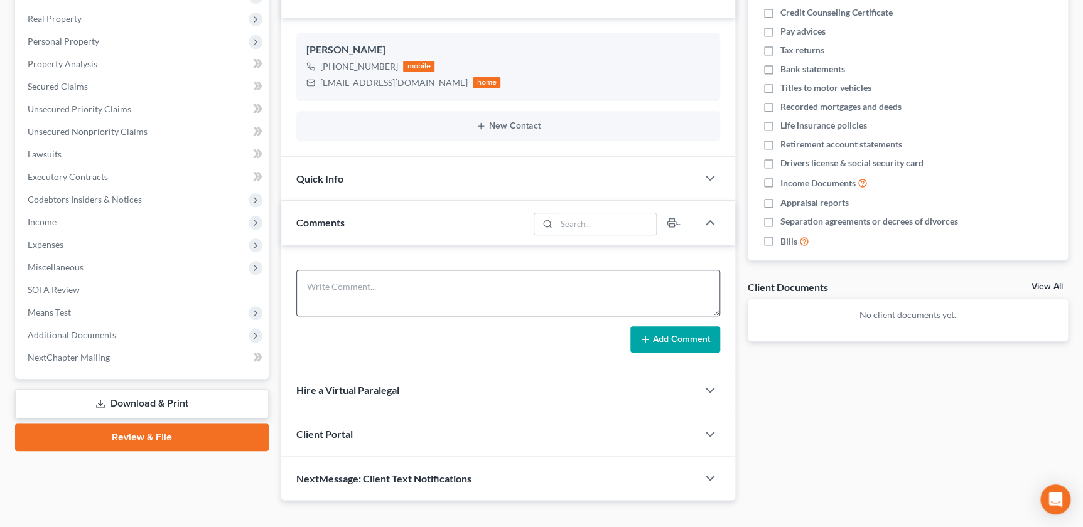
scroll to position [210, 0]
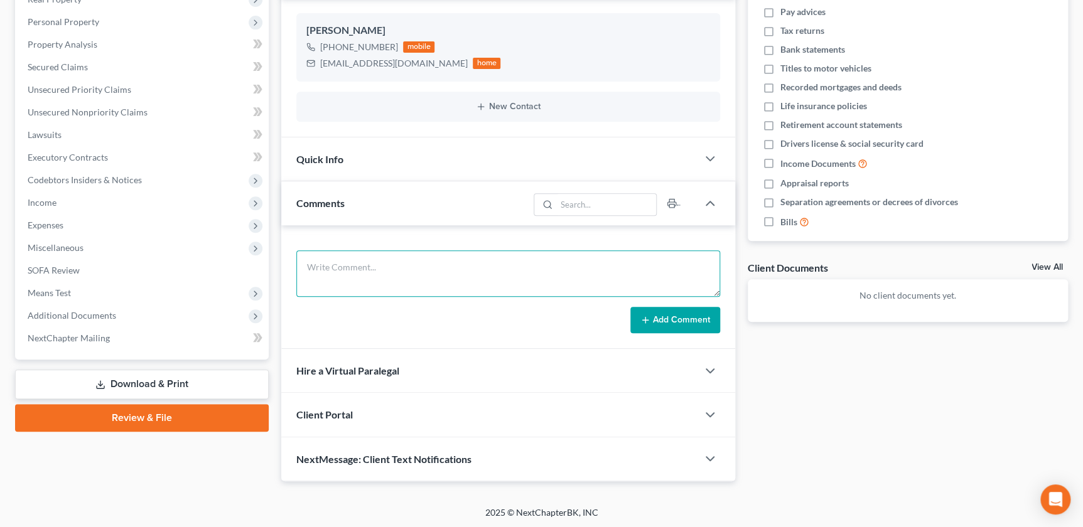
click at [342, 292] on textarea at bounding box center [507, 273] width 423 height 46
paste textarea "[EMAIL_ADDRESS][DOMAIN_NAME] [PERSON_NAME] HS 3 two kids (though might run as H…"
type textarea "[EMAIL_ADDRESS][DOMAIN_NAME] [PERSON_NAME] HS 3 two kids (though might run as H…"
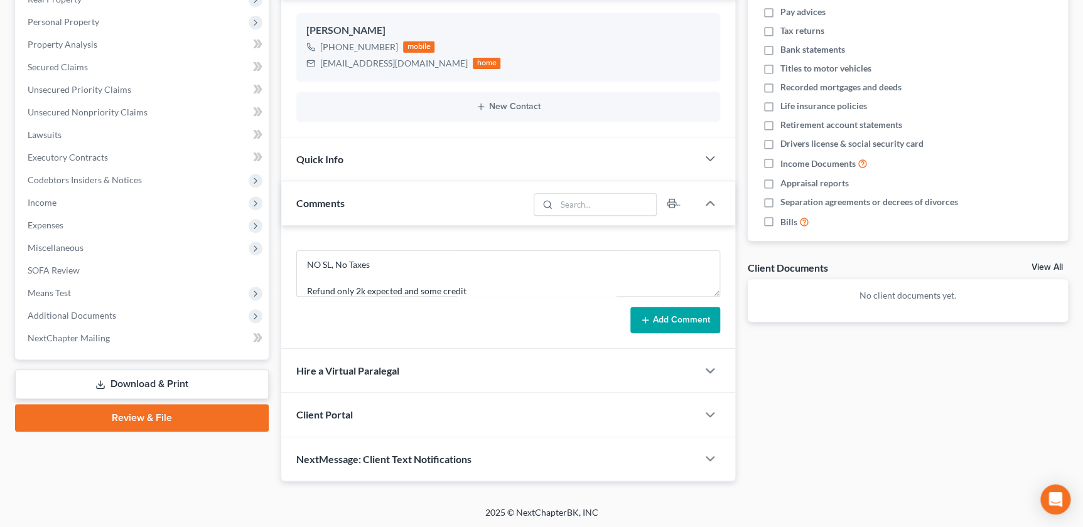
click at [635, 319] on button "Add Comment" at bounding box center [675, 320] width 90 height 26
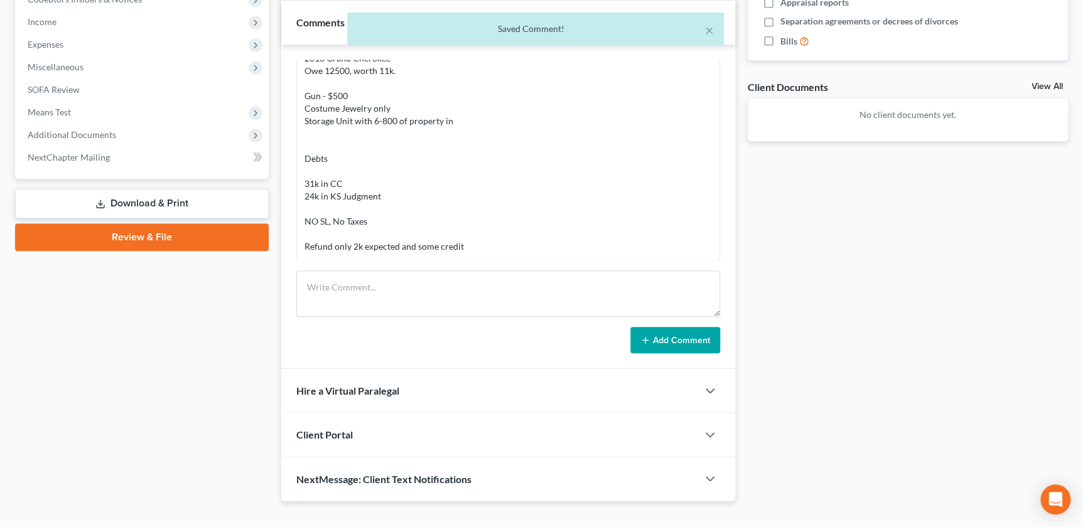
scroll to position [411, 0]
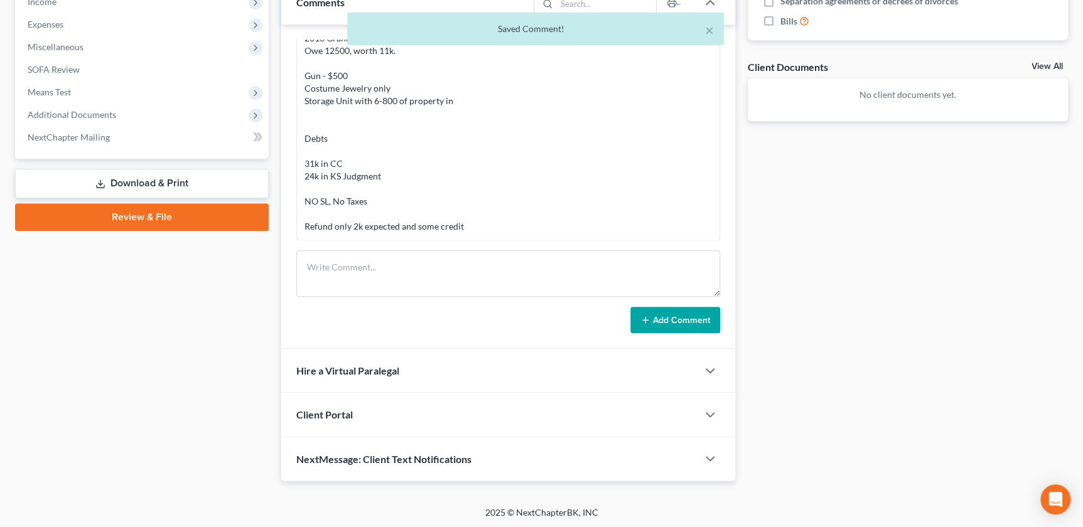
click at [680, 426] on div "Client Portal" at bounding box center [488, 414] width 415 height 43
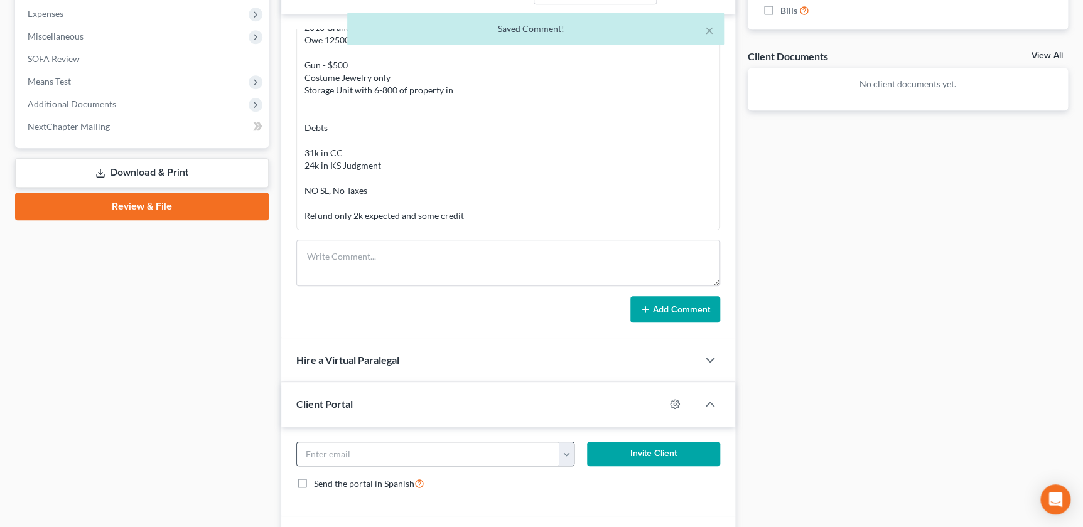
scroll to position [426, 0]
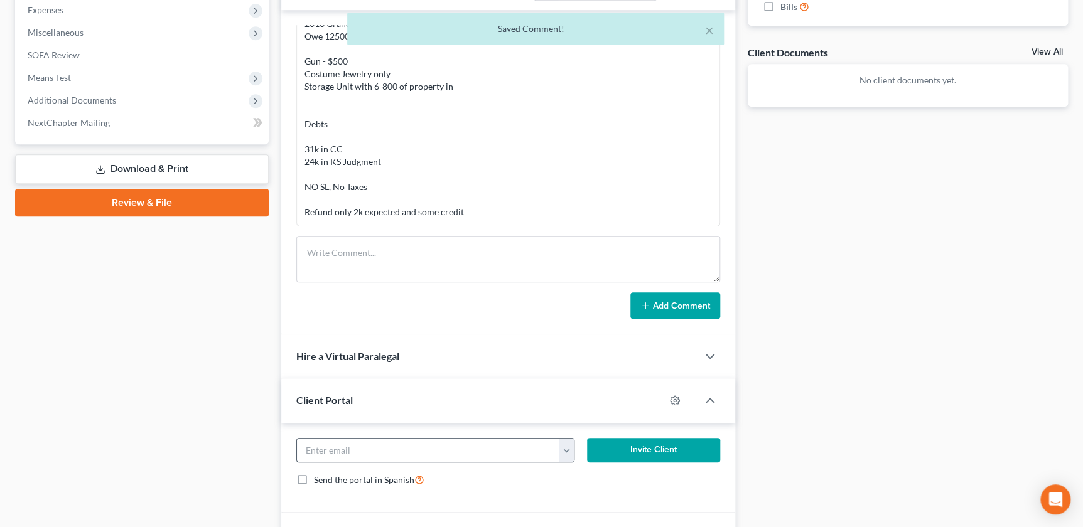
click at [563, 449] on button "button" at bounding box center [567, 451] width 16 height 24
click at [595, 477] on link "[EMAIL_ADDRESS][DOMAIN_NAME]" at bounding box center [643, 478] width 171 height 21
type input "[EMAIL_ADDRESS][DOMAIN_NAME]"
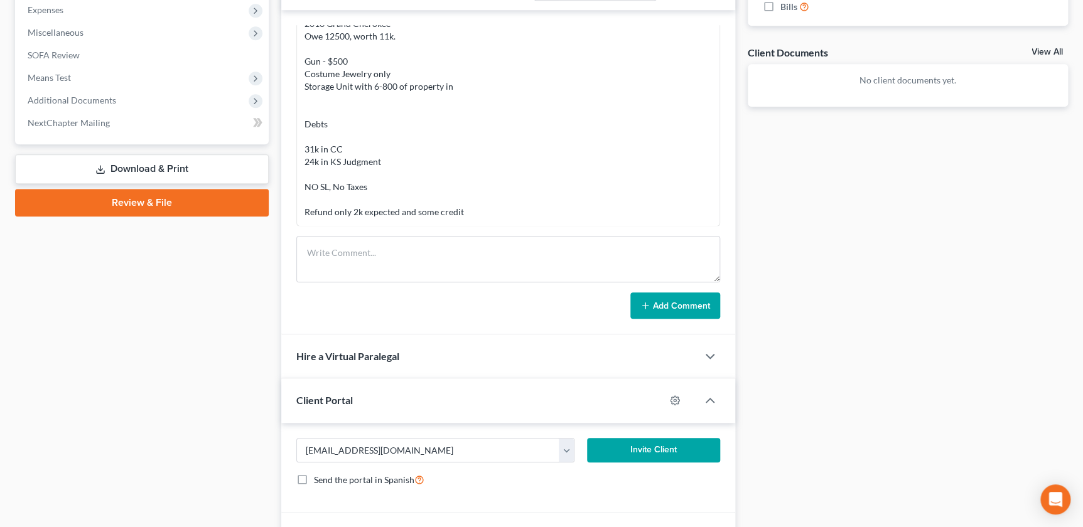
click at [640, 446] on button "Invite Client" at bounding box center [653, 450] width 132 height 25
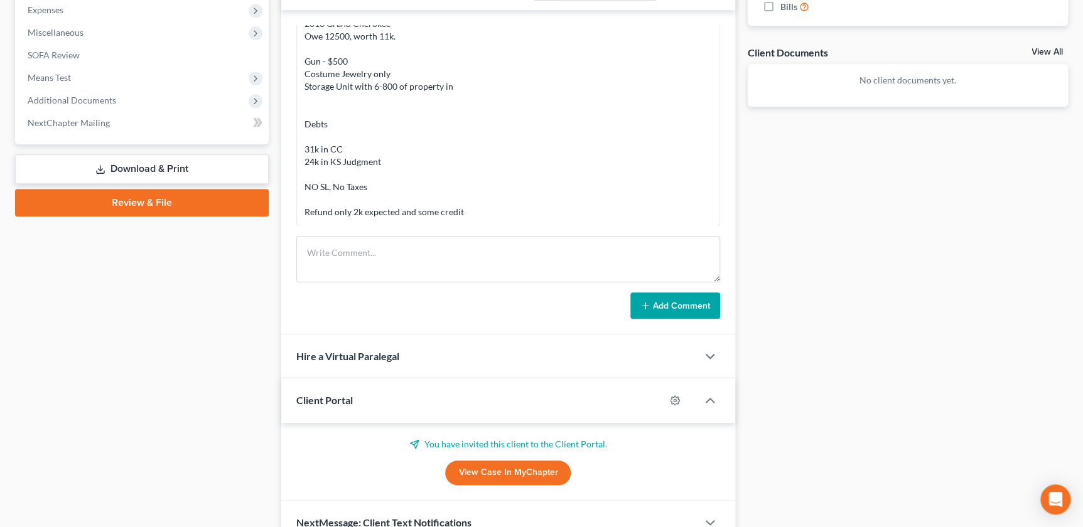
drag, startPoint x: 1026, startPoint y: 294, endPoint x: 991, endPoint y: 287, distance: 35.2
click at [1026, 294] on div "Docs Tasks Events Fees Timer 0% Completed Nothing here yet! Credit Counseling C…" at bounding box center [907, 120] width 333 height 850
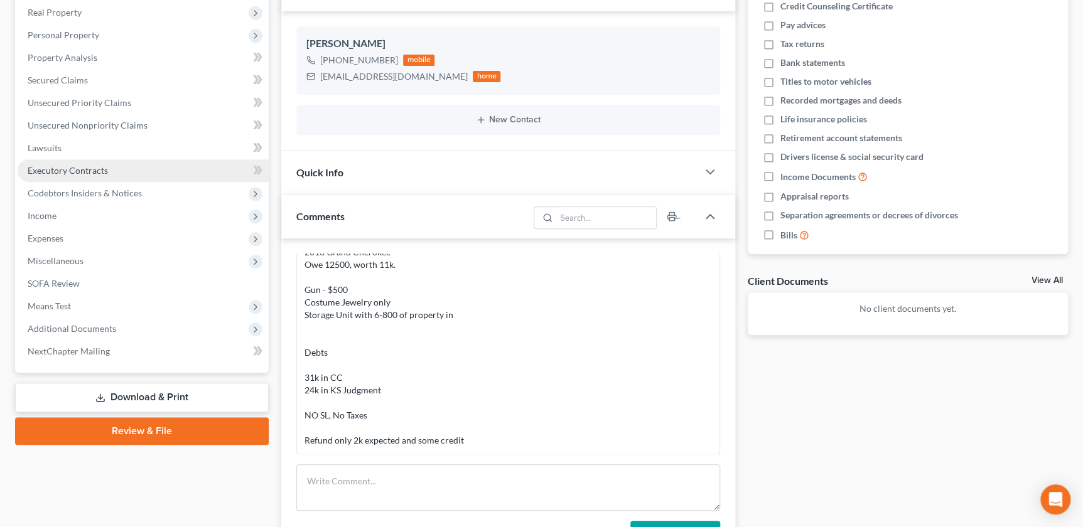
scroll to position [0, 0]
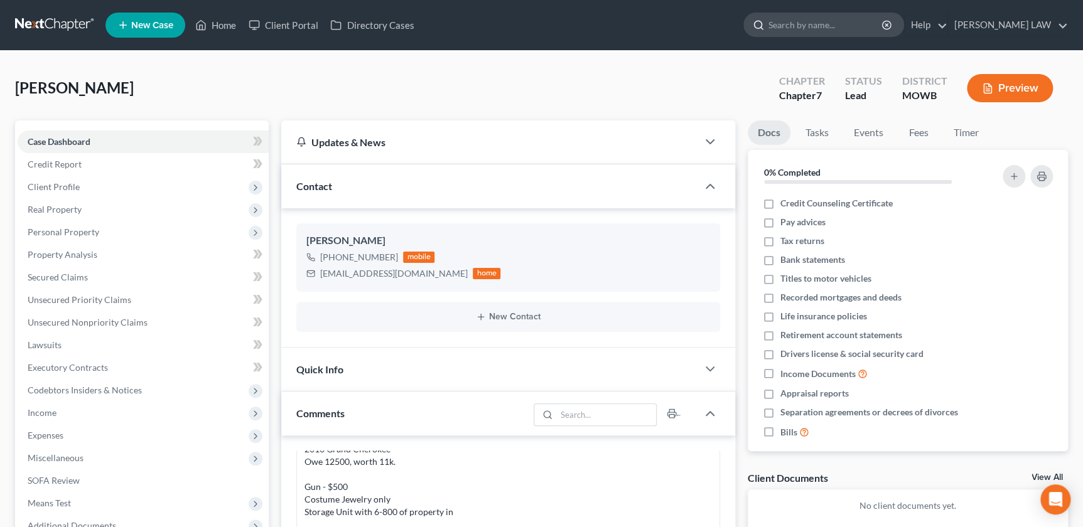
click at [838, 29] on input "search" at bounding box center [825, 24] width 115 height 23
type input "[PERSON_NAME]"
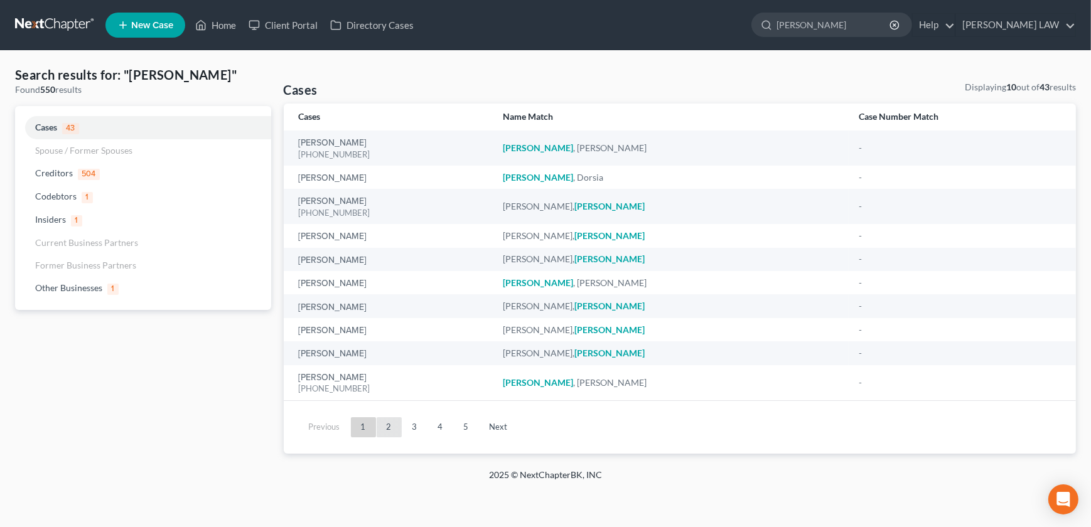
click at [382, 430] on link "2" at bounding box center [389, 427] width 25 height 20
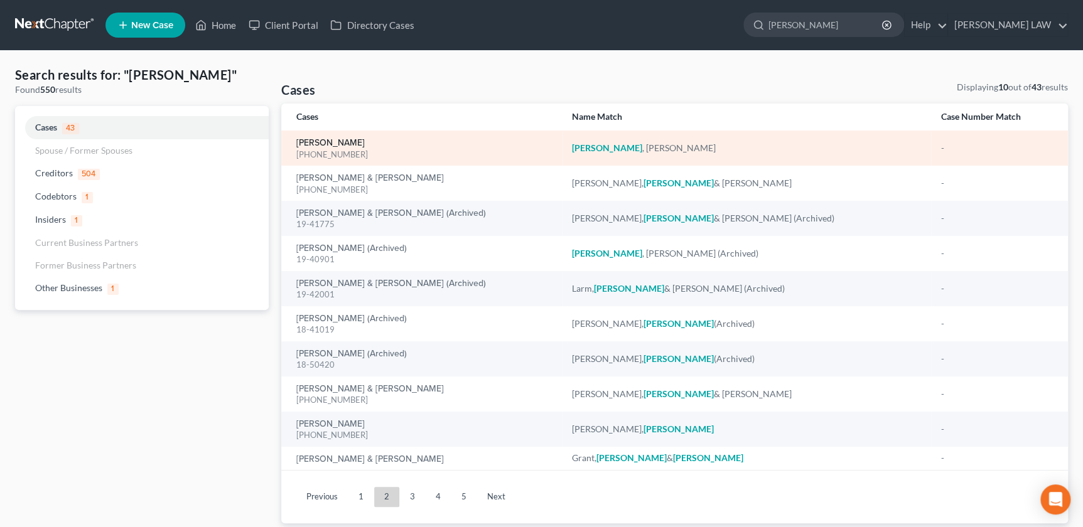
click at [320, 145] on link "[PERSON_NAME]" at bounding box center [330, 143] width 68 height 9
select select "2"
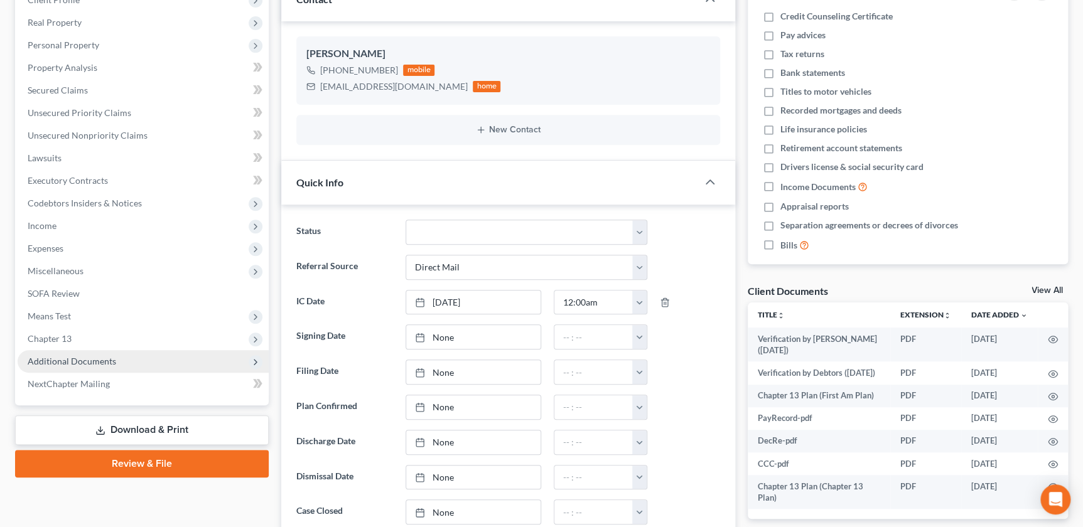
scroll to position [242, 0]
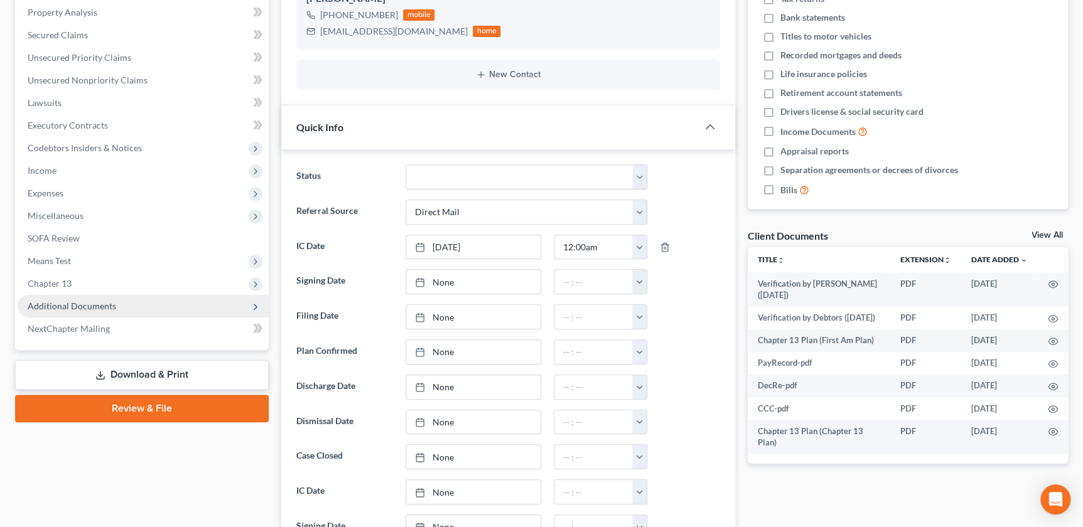
click at [102, 301] on span "Additional Documents" at bounding box center [72, 306] width 88 height 11
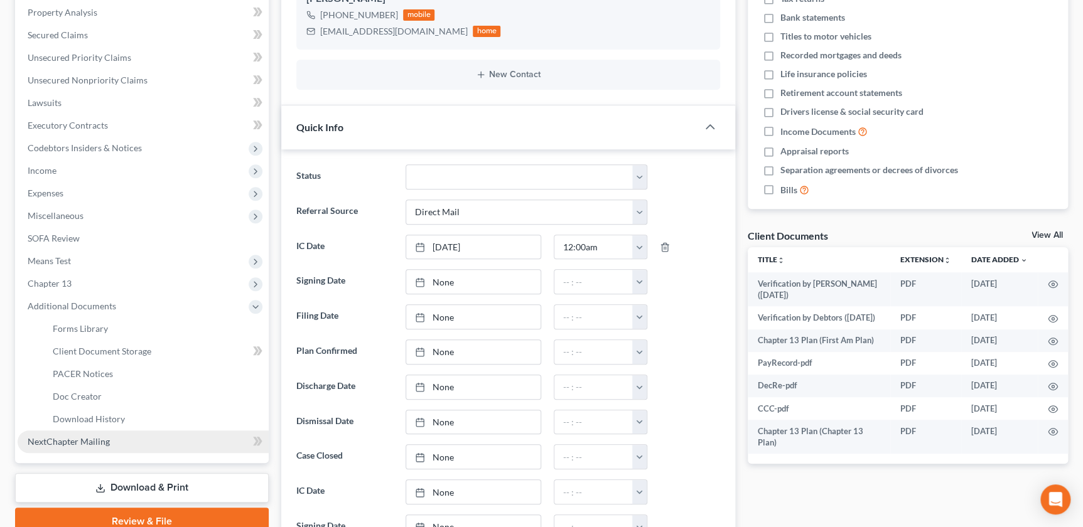
click at [101, 446] on link "NextChapter Mailing" at bounding box center [143, 442] width 251 height 23
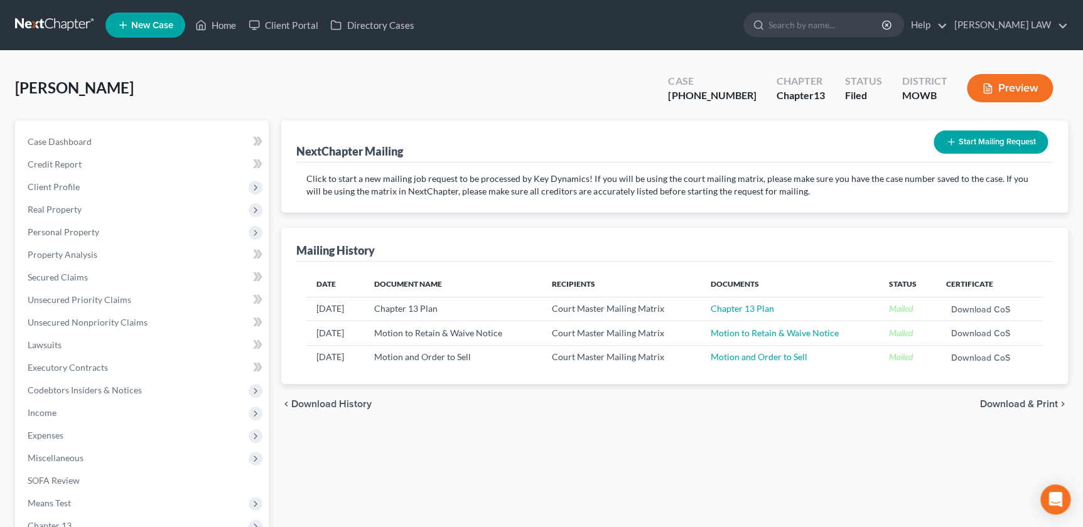
click at [965, 144] on button "Start Mailing Request" at bounding box center [990, 142] width 114 height 23
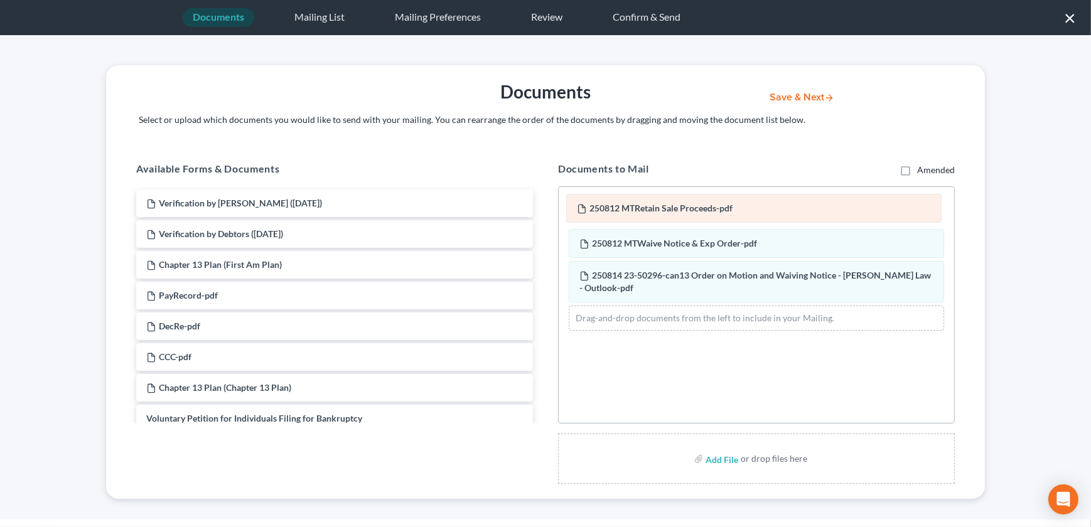
drag, startPoint x: 675, startPoint y: 288, endPoint x: 677, endPoint y: 207, distance: 81.0
click at [677, 207] on div "250812 MTRetain Sale Proceeds-pdf 250812 MTRetain Sale Proceeds-pdf 250812 MTWa…" at bounding box center [756, 263] width 395 height 153
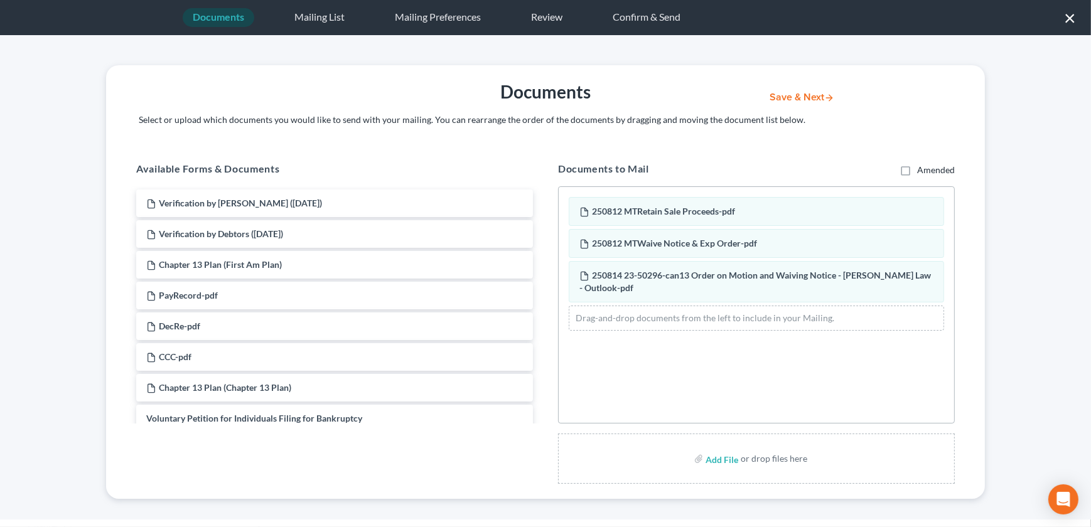
click at [796, 97] on button "Save & Next" at bounding box center [801, 97] width 85 height 11
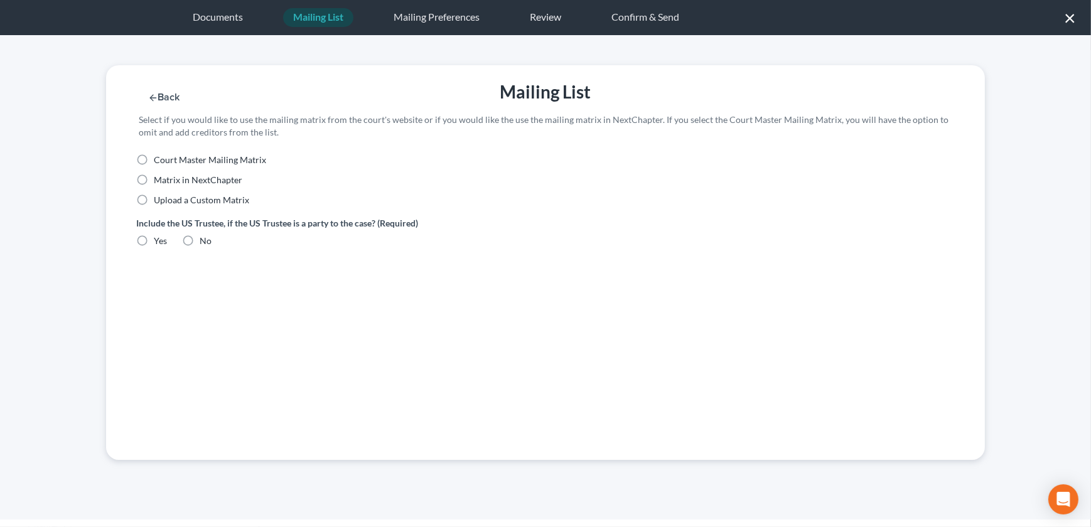
click at [154, 161] on label "Court Master Mailing Matrix" at bounding box center [210, 160] width 112 height 13
click at [159, 161] on input "Court Master Mailing Matrix" at bounding box center [163, 158] width 8 height 8
radio input "true"
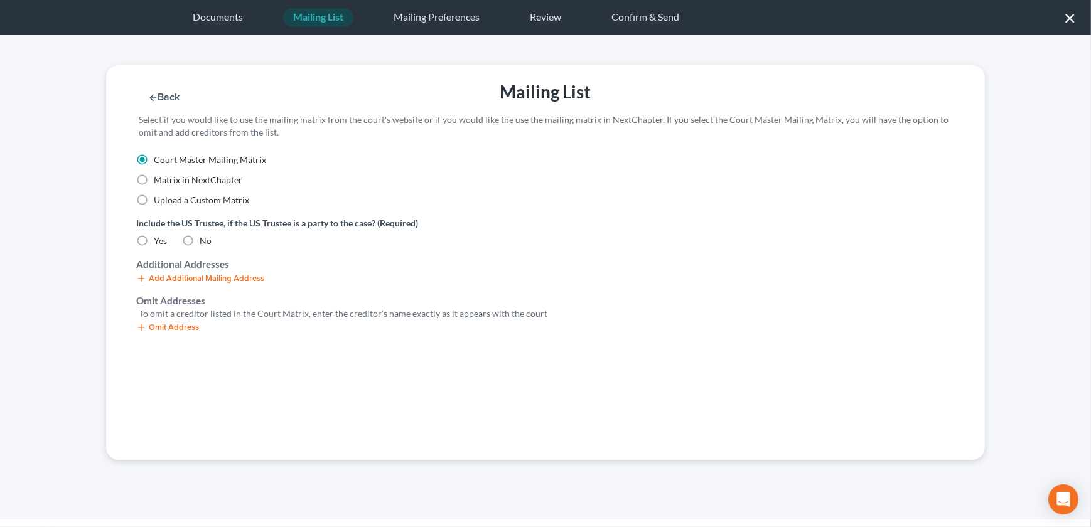
click at [154, 239] on label "Yes" at bounding box center [160, 241] width 13 height 13
click at [159, 239] on input "Yes" at bounding box center [163, 239] width 8 height 8
radio input "true"
click at [140, 332] on icon "button" at bounding box center [141, 328] width 10 height 10
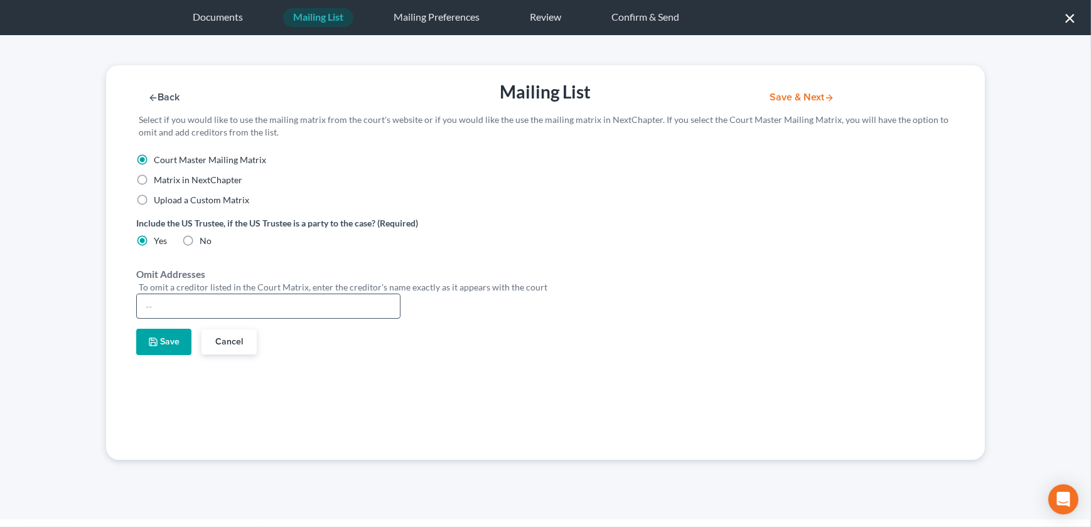
click at [198, 313] on input "text" at bounding box center [268, 306] width 263 height 24
type input "[PERSON_NAME]"
click at [168, 334] on button "Save" at bounding box center [163, 342] width 55 height 26
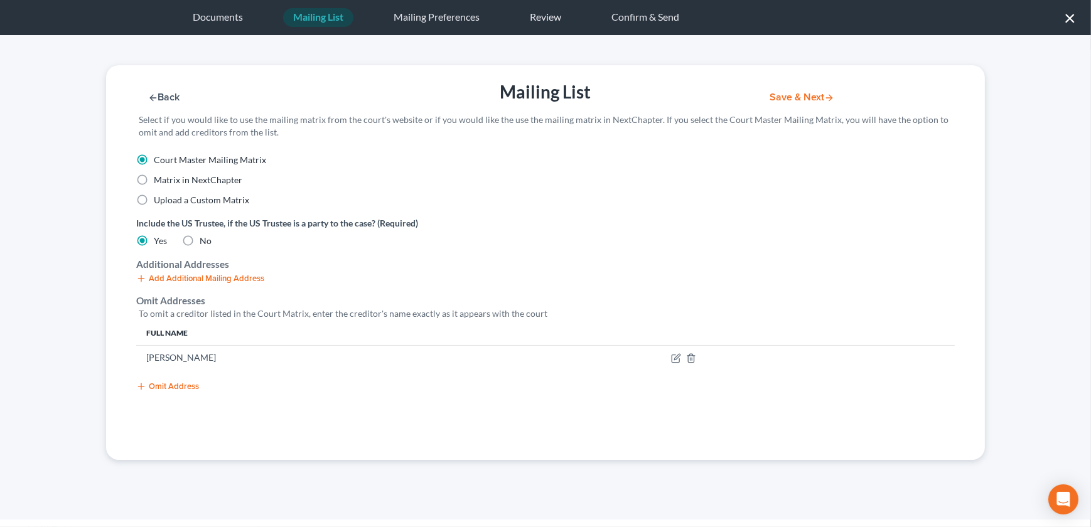
click at [811, 100] on button "Save & Next" at bounding box center [801, 97] width 85 height 11
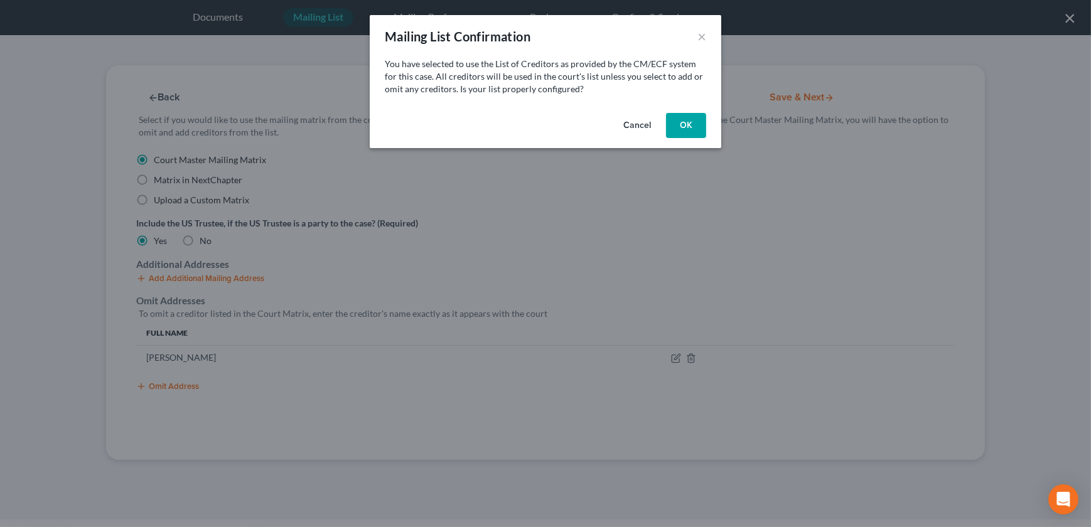
click at [685, 127] on button "OK" at bounding box center [686, 125] width 40 height 25
select select "26"
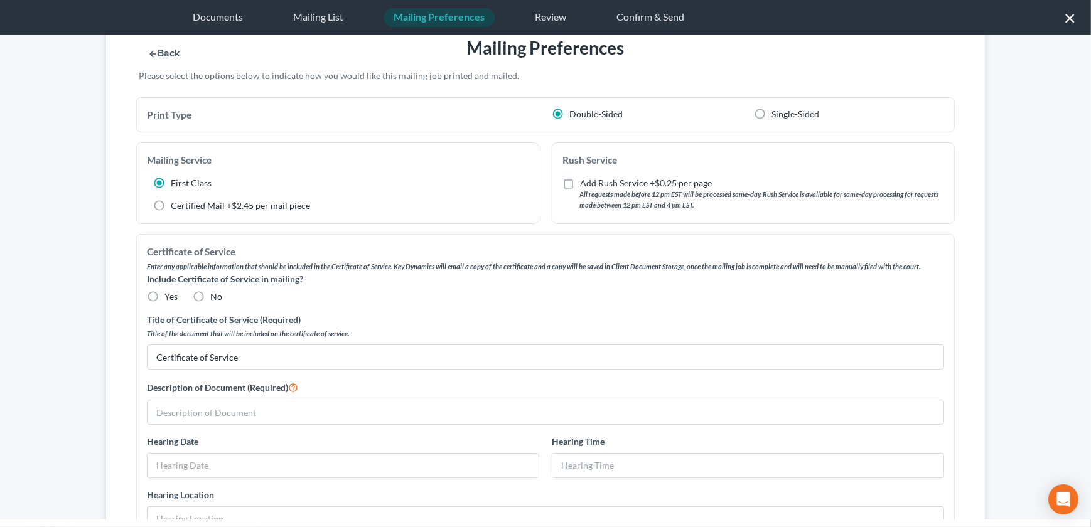
scroll to position [242, 0]
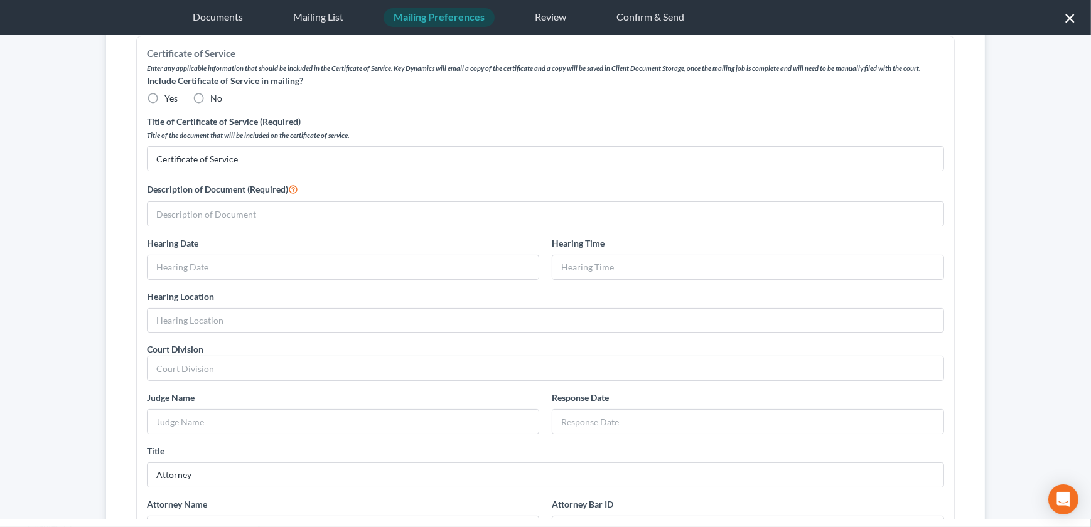
click at [210, 99] on label "No" at bounding box center [216, 98] width 12 height 13
click at [215, 99] on input "No" at bounding box center [219, 96] width 8 height 8
radio input "true"
click at [198, 206] on input "text" at bounding box center [545, 214] width 796 height 24
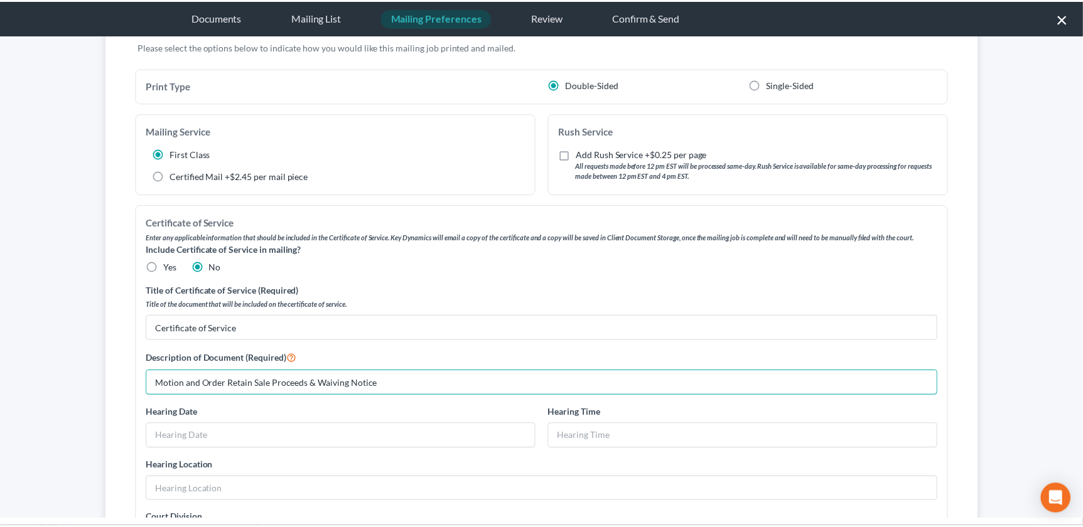
scroll to position [0, 0]
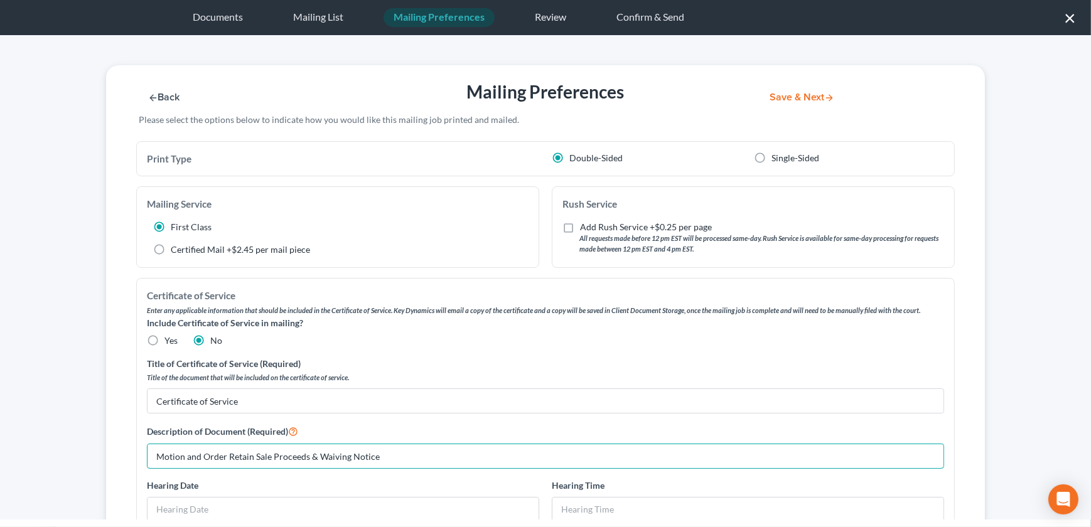
type input "Motion and Order Retain Sale Proceeds & Waiving Notice"
click at [769, 94] on button "Save & Next" at bounding box center [801, 97] width 85 height 11
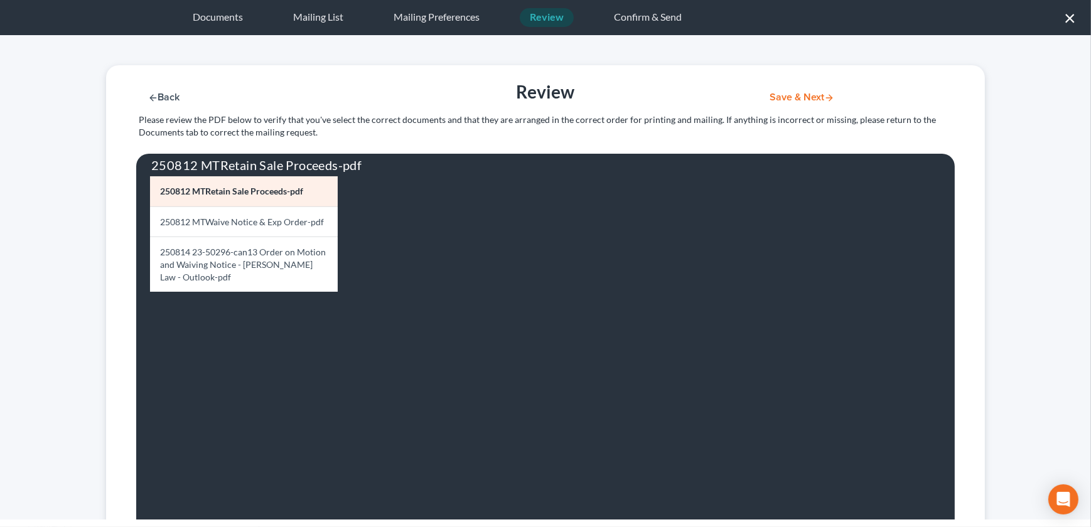
click at [784, 99] on button "Save & Next" at bounding box center [801, 97] width 85 height 11
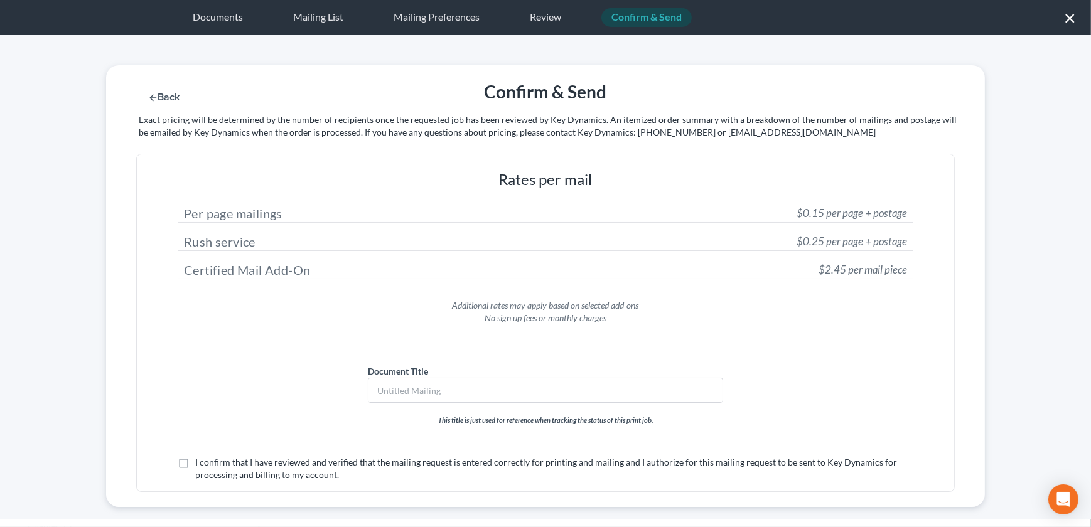
click at [195, 461] on label "I confirm that I have reviewed and verified that the mailing request is entered…" at bounding box center [554, 468] width 718 height 25
click at [200, 461] on input "I confirm that I have reviewed and verified that the mailing request is entered…" at bounding box center [204, 460] width 8 height 8
checkbox input "true"
click at [451, 395] on input "text" at bounding box center [545, 390] width 354 height 24
type input "Motion and Order Retaining Sale Proceeds and Waiving Notice"
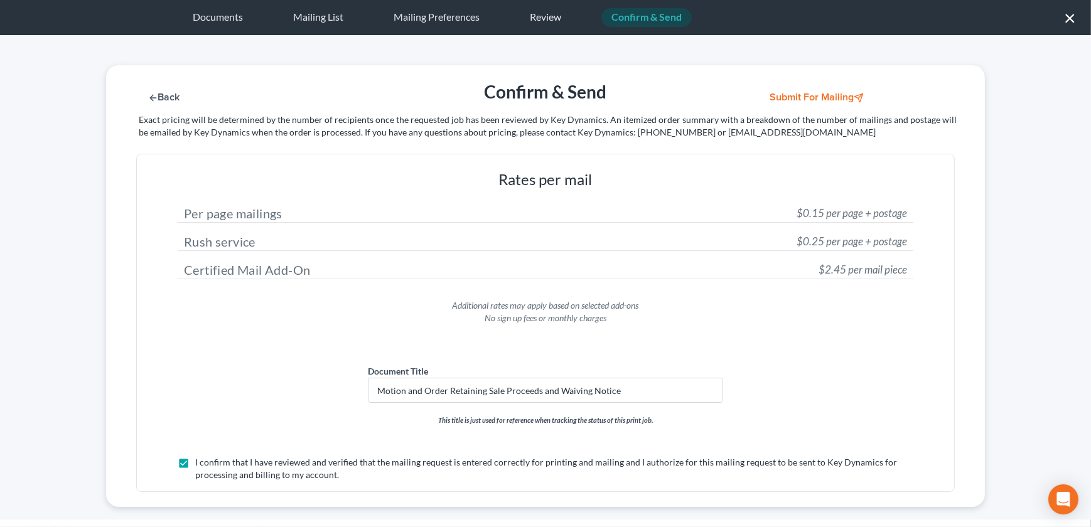
click at [163, 100] on button "Back" at bounding box center [163, 97] width 55 height 11
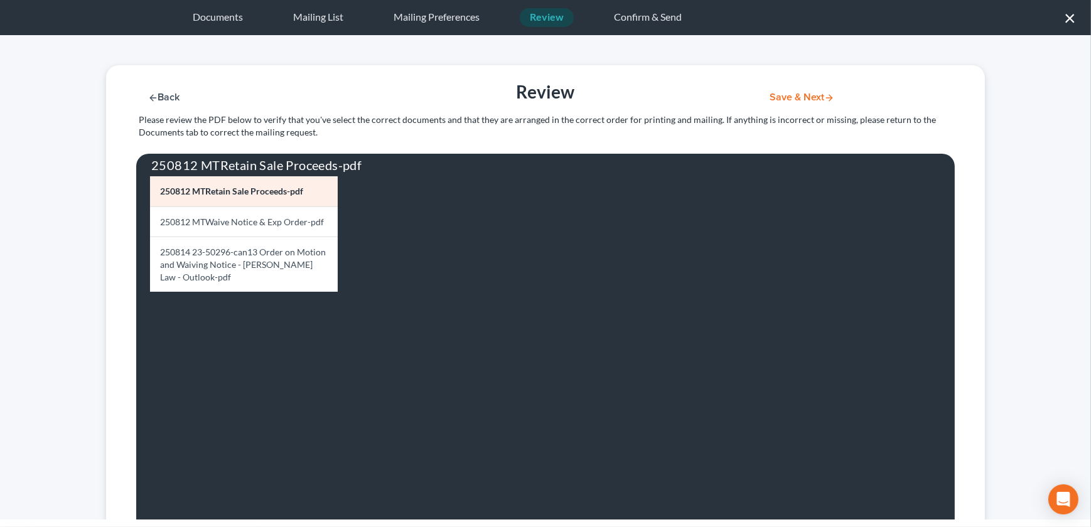
click at [163, 99] on button "Back" at bounding box center [163, 97] width 55 height 11
select select "26"
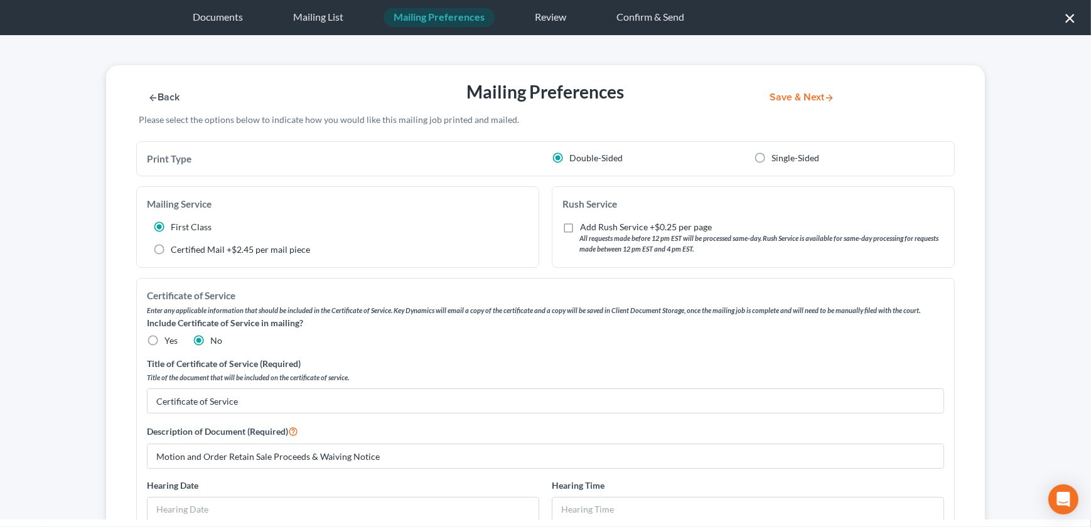
click at [159, 95] on button "Back" at bounding box center [163, 97] width 55 height 11
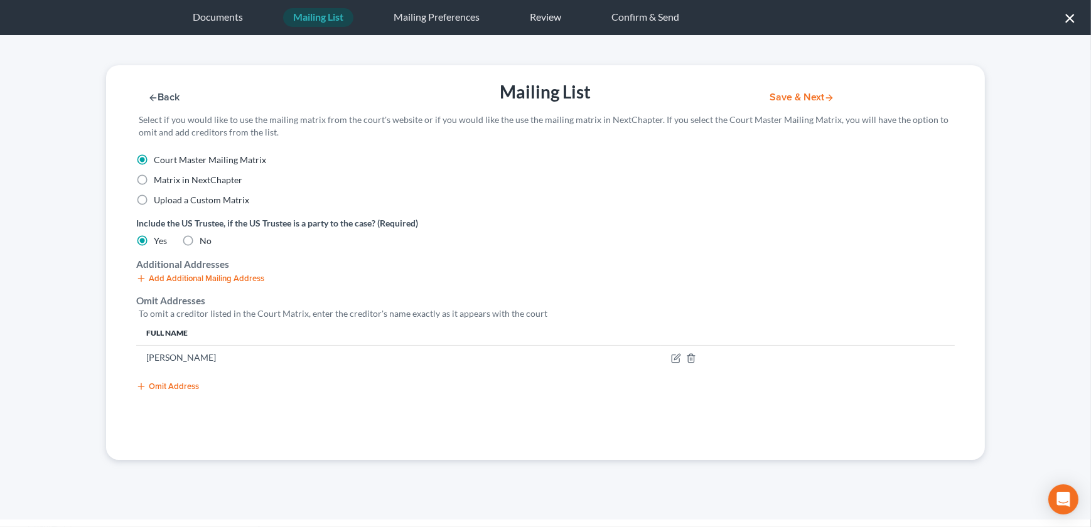
click at [159, 95] on button "Back" at bounding box center [163, 97] width 55 height 11
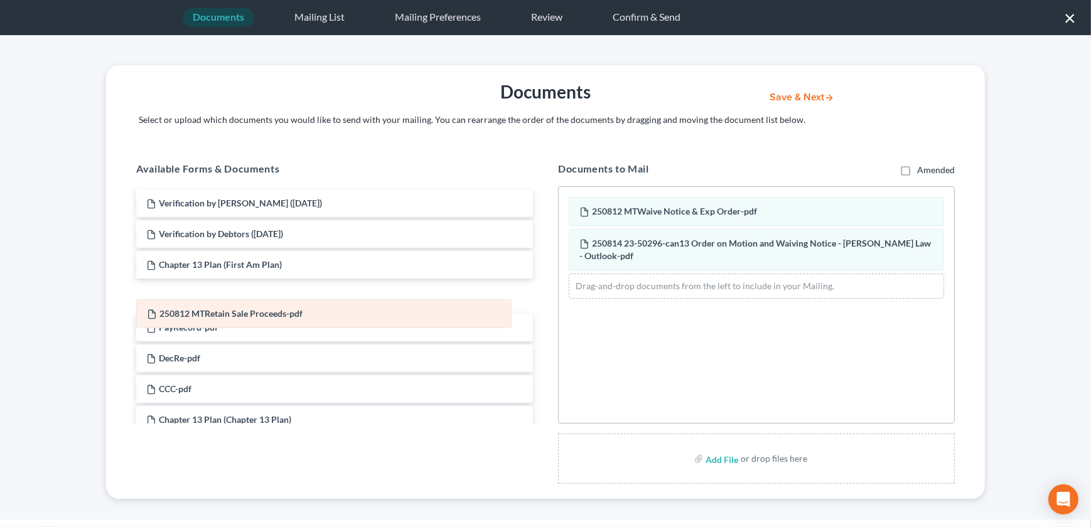
drag, startPoint x: 726, startPoint y: 217, endPoint x: 297, endPoint y: 319, distance: 440.1
click at [559, 309] on div "250812 MTRetain Sale Proceeds-pdf 250812 MTRetain Sale Proceeds-pdf 250812 MTWa…" at bounding box center [756, 248] width 395 height 122
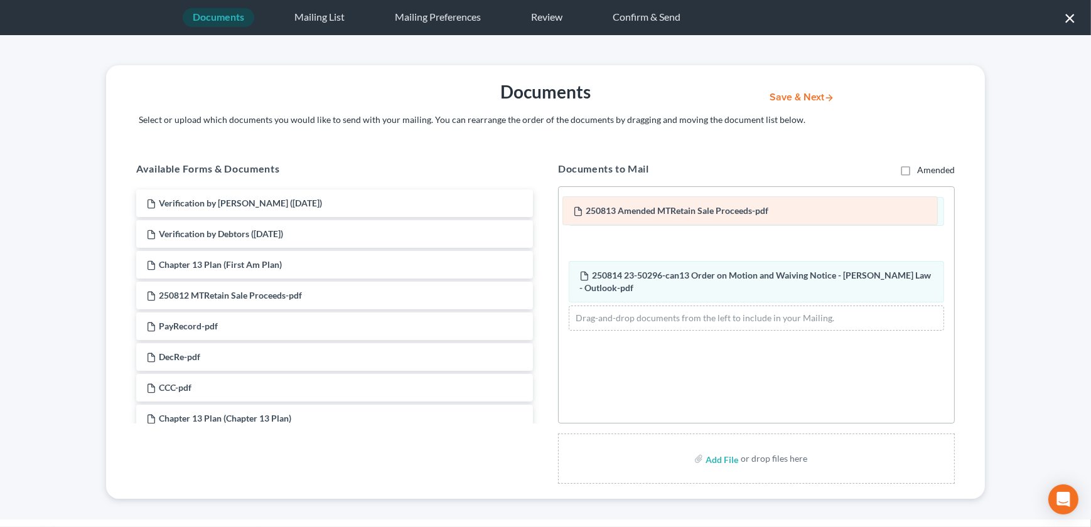
drag, startPoint x: 687, startPoint y: 290, endPoint x: 685, endPoint y: 212, distance: 77.8
click at [685, 212] on div "250813 Amended MTRetain Sale Proceeds-pdf 250812 MTWaive Notice & Exp Order-pdf…" at bounding box center [756, 263] width 395 height 153
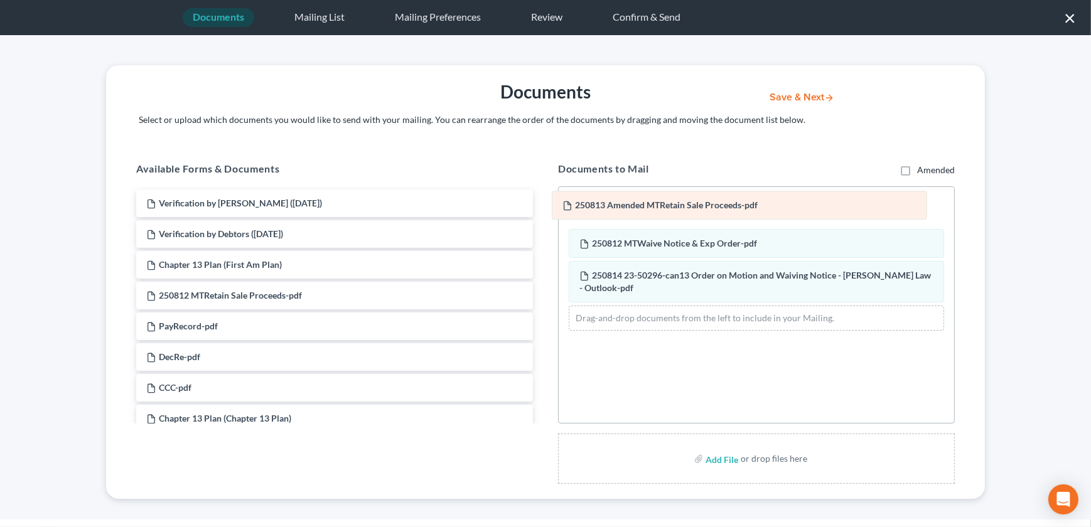
drag, startPoint x: 717, startPoint y: 244, endPoint x: 704, endPoint y: 205, distance: 40.9
click at [704, 205] on div "250813 Amended MTRetain Sale Proceeds-pdf 250813 Amended MTRetain Sale Proceeds…" at bounding box center [756, 263] width 395 height 153
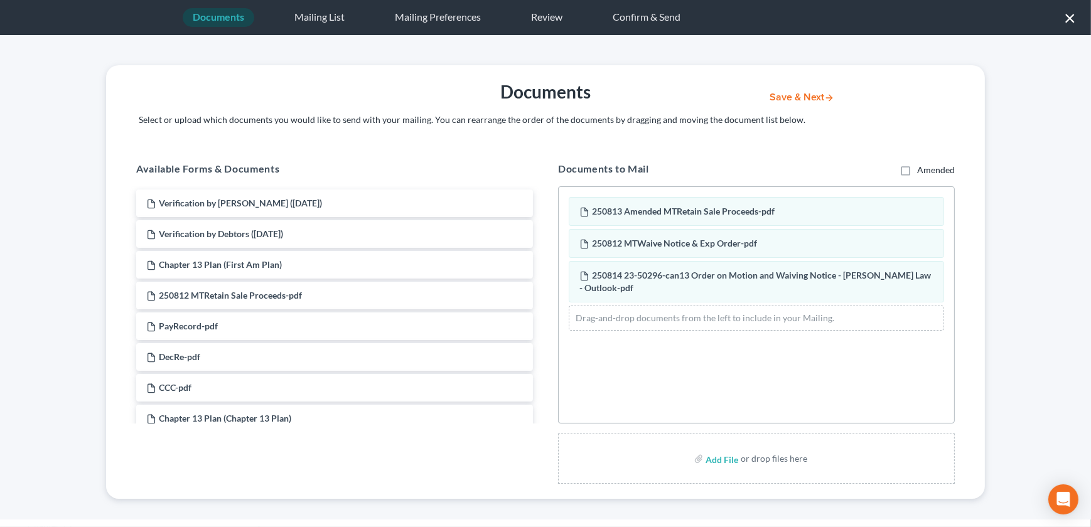
click at [793, 95] on button "Save & Next" at bounding box center [801, 97] width 85 height 11
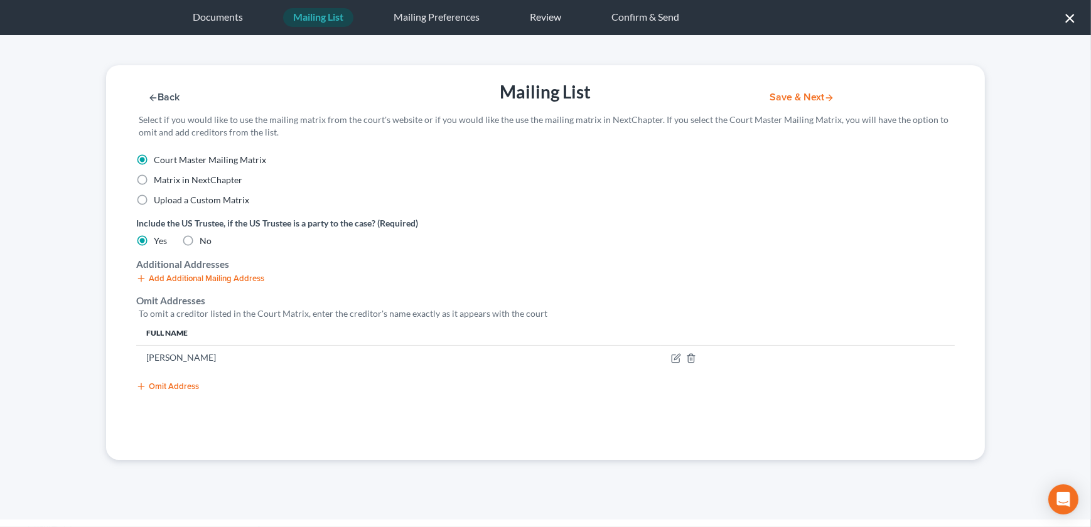
click at [786, 96] on button "Save & Next" at bounding box center [801, 97] width 85 height 11
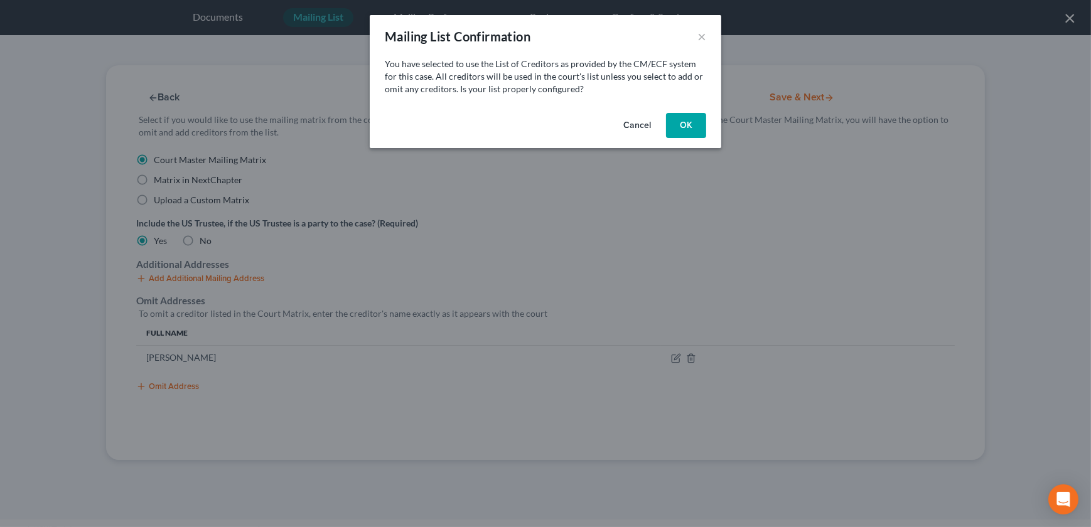
click at [673, 127] on button "OK" at bounding box center [686, 125] width 40 height 25
select select "26"
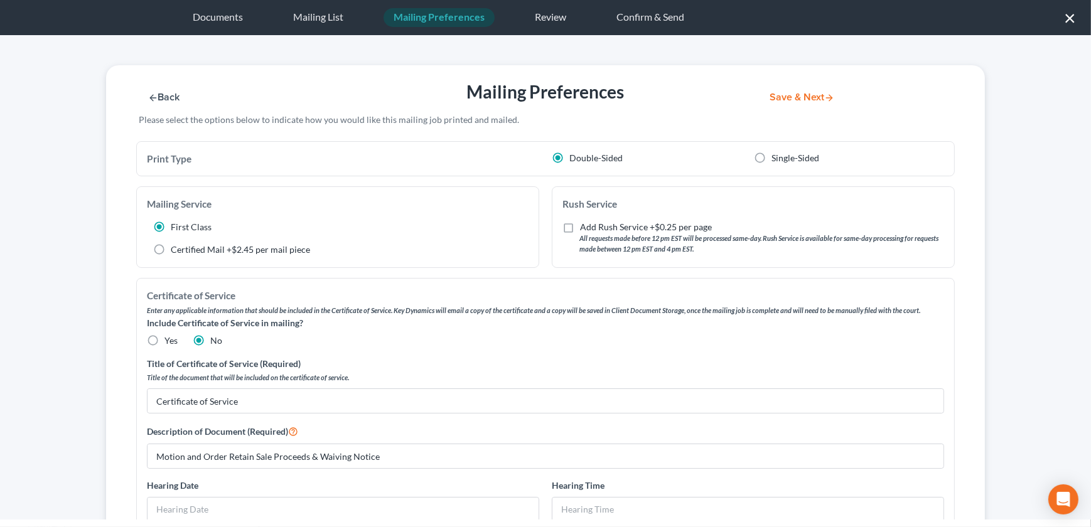
click at [797, 97] on button "Save & Next" at bounding box center [801, 97] width 85 height 11
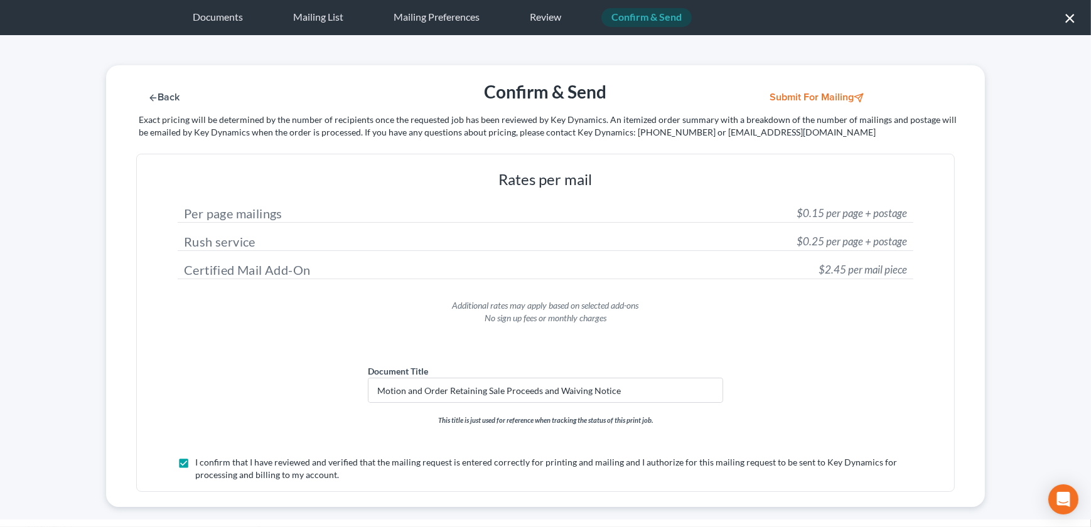
click at [805, 100] on button "Submit for Mailing" at bounding box center [817, 97] width 117 height 11
